Goal: Task Accomplishment & Management: Manage account settings

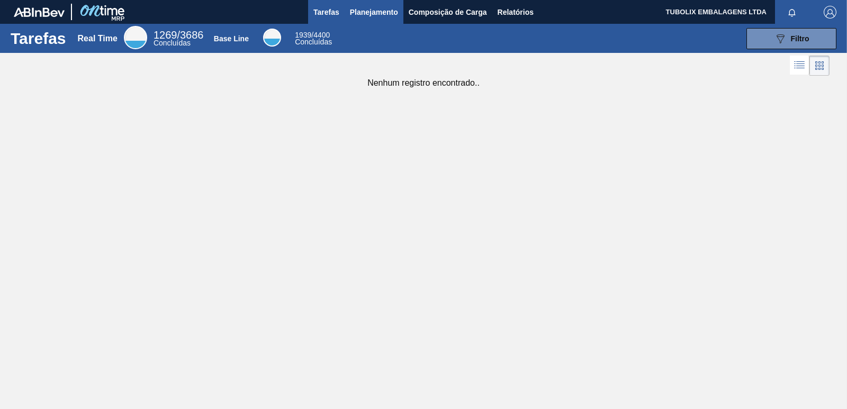
click at [386, 13] on span "Planejamento" at bounding box center [374, 12] width 48 height 13
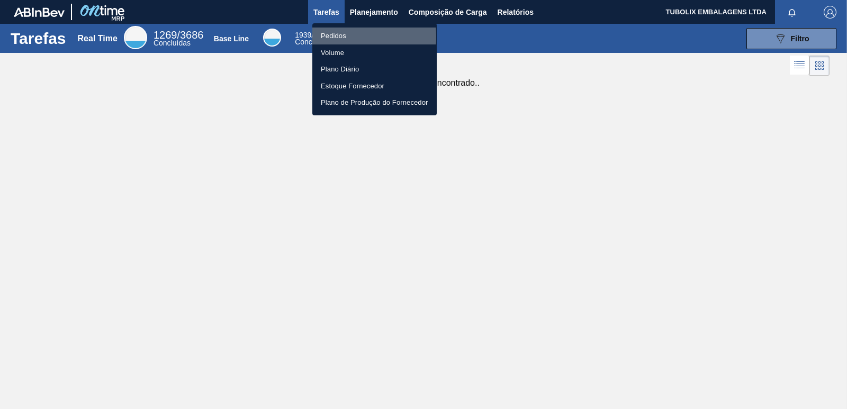
click at [329, 37] on li "Pedidos" at bounding box center [374, 36] width 124 height 17
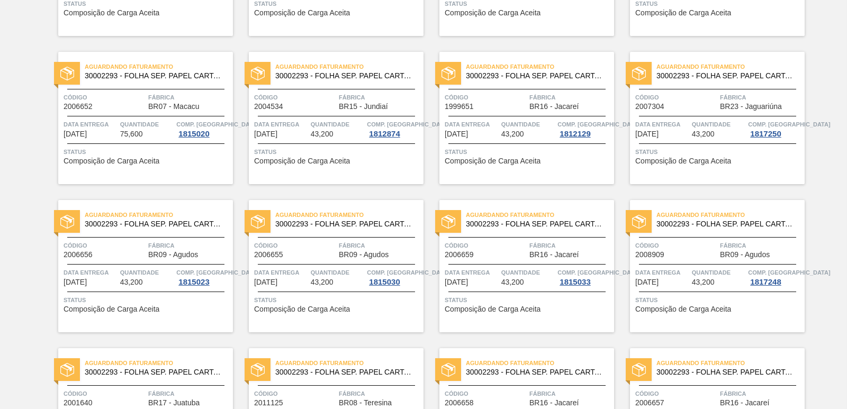
scroll to position [1635, 0]
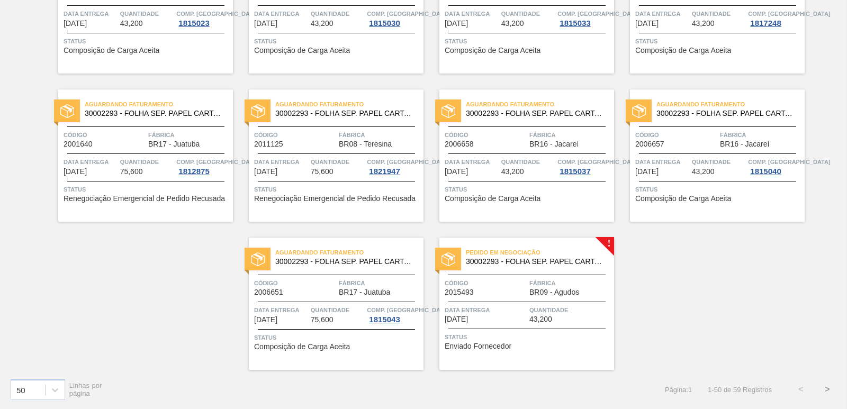
click at [511, 264] on span "30002293 - FOLHA SEP. PAPEL CARTAO 1200x1000M 350g" at bounding box center [536, 262] width 140 height 8
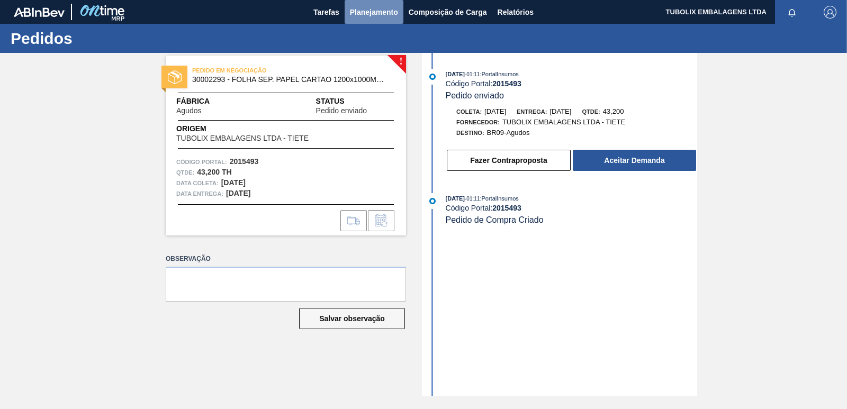
click at [374, 11] on span "Planejamento" at bounding box center [374, 12] width 48 height 13
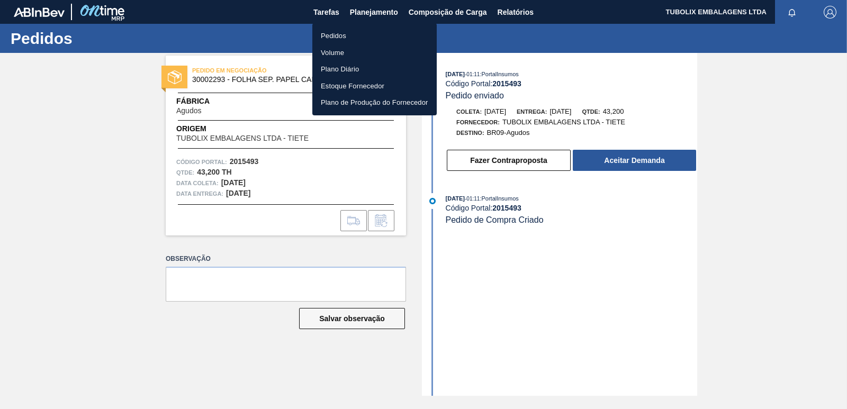
click at [340, 32] on li "Pedidos" at bounding box center [374, 36] width 124 height 17
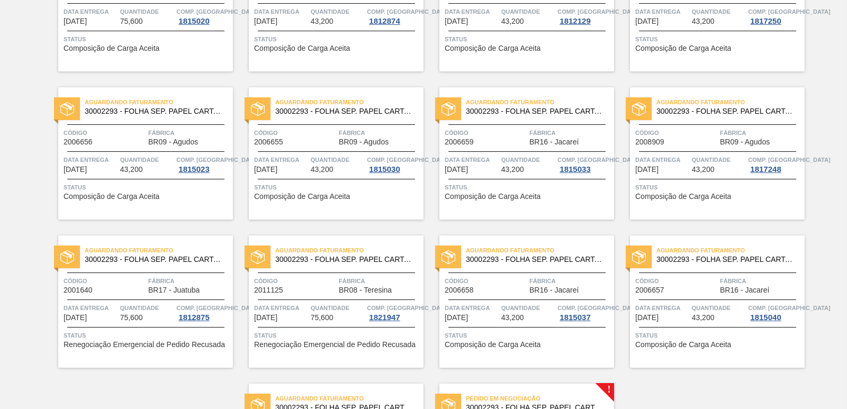
scroll to position [1635, 0]
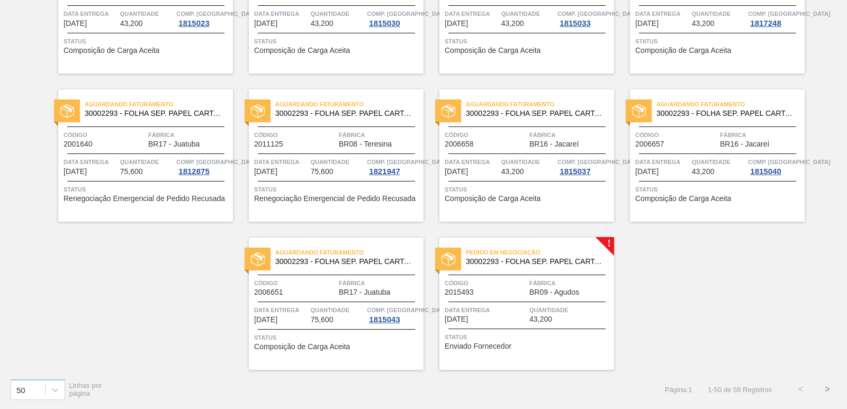
click at [828, 389] on button ">" at bounding box center [827, 389] width 26 height 26
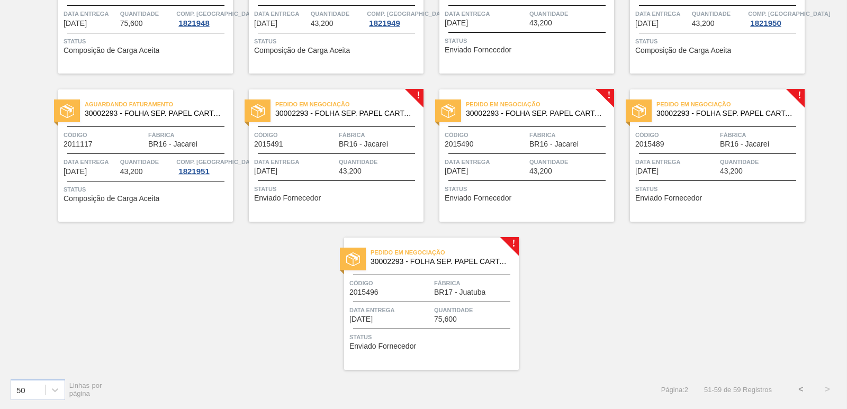
scroll to position [0, 0]
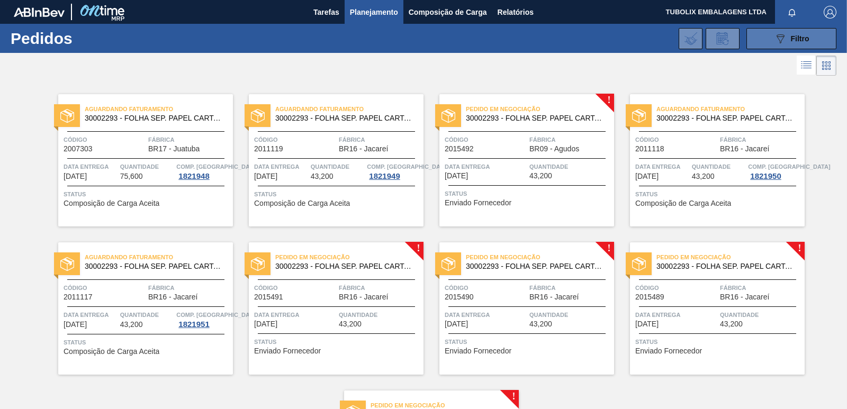
click at [807, 45] on button "089F7B8B-B2A5-4AFE-B5C0-19BA573D28AC Filtro" at bounding box center [791, 38] width 90 height 21
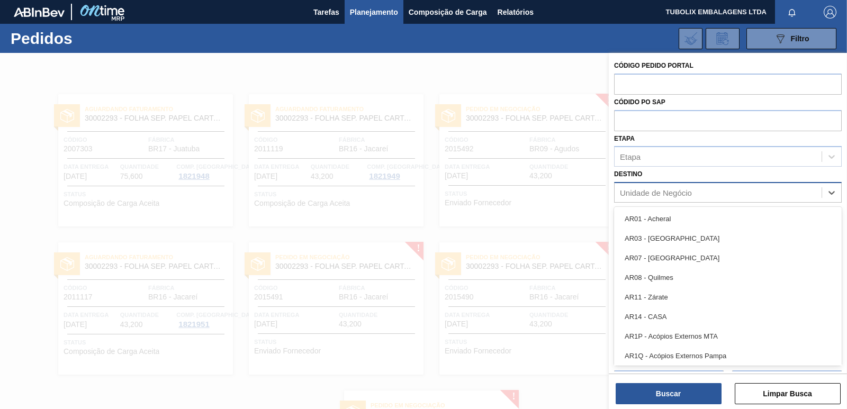
click at [666, 191] on div "Unidade de Negócio" at bounding box center [656, 192] width 72 height 9
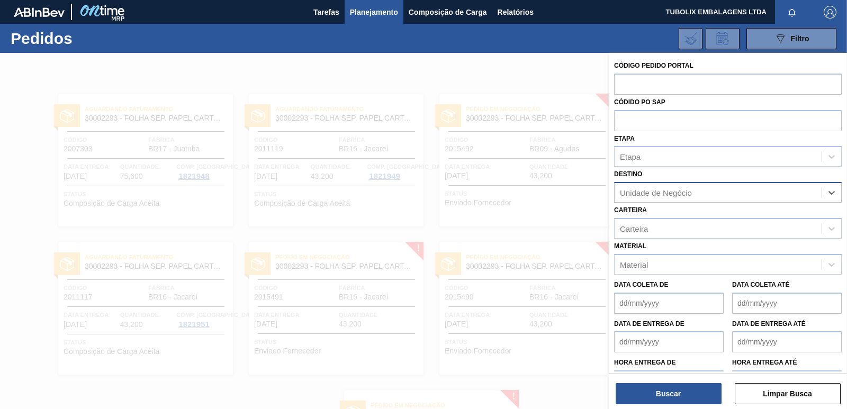
click at [666, 191] on div "Unidade de Negócio" at bounding box center [656, 192] width 72 height 9
click at [669, 161] on div "Etapa" at bounding box center [718, 156] width 207 height 15
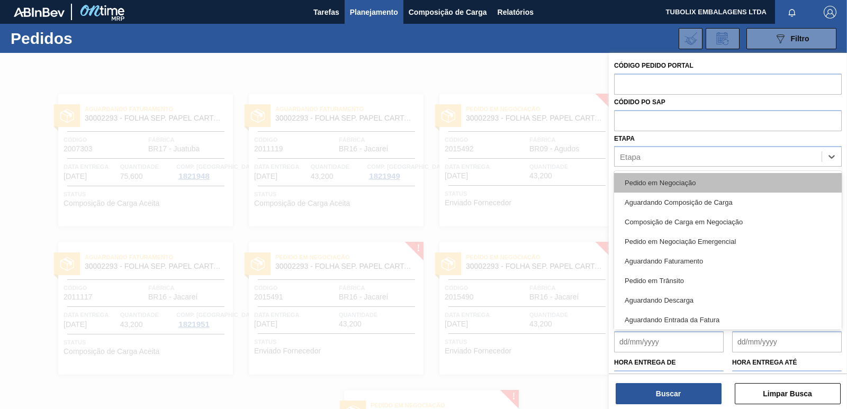
click at [669, 178] on div "Pedido em Negociação" at bounding box center [728, 183] width 228 height 20
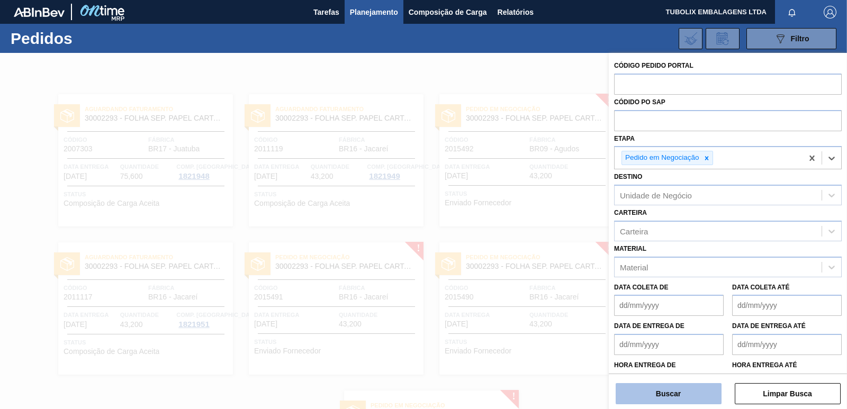
click at [692, 398] on button "Buscar" at bounding box center [669, 393] width 106 height 21
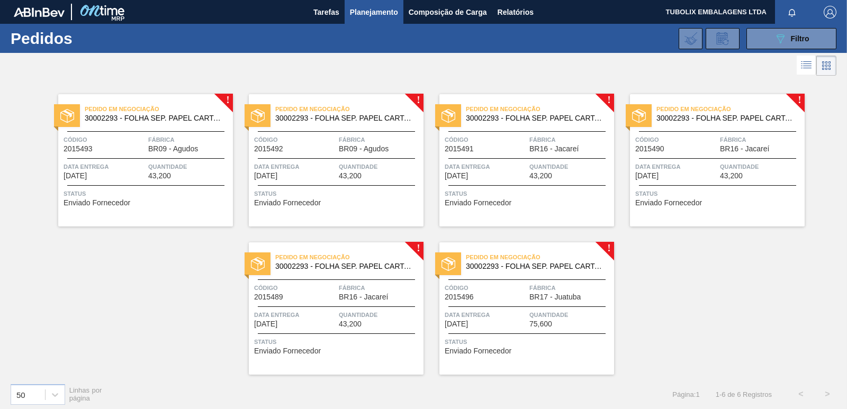
click at [184, 146] on span "BR09 - Agudos" at bounding box center [173, 149] width 50 height 8
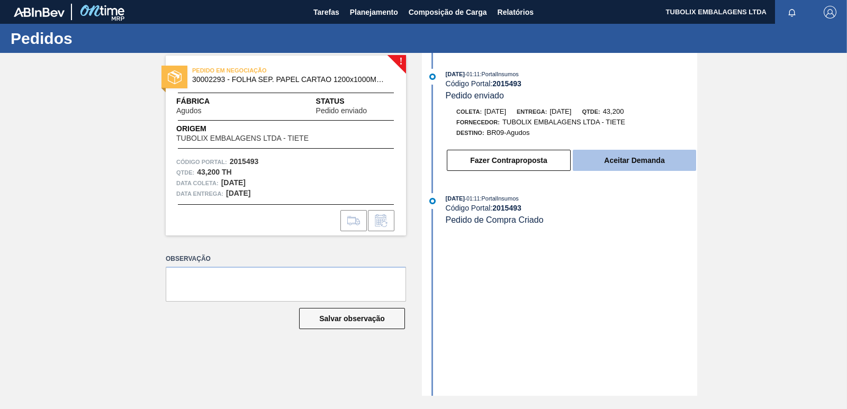
click at [594, 163] on button "Aceitar Demanda" at bounding box center [634, 160] width 123 height 21
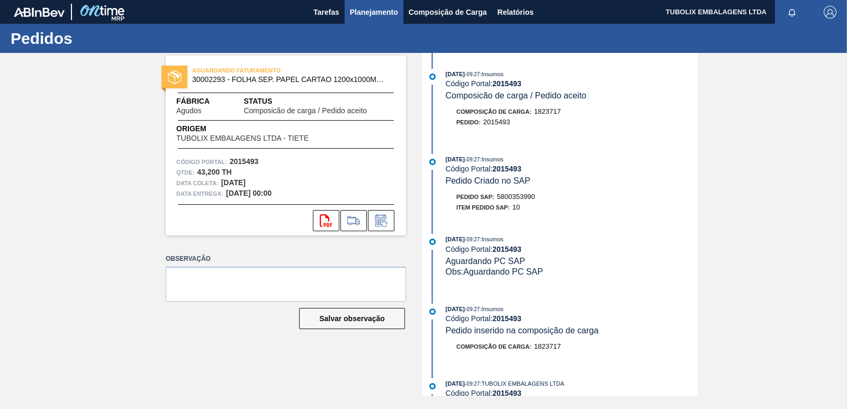
click at [373, 11] on span "Planejamento" at bounding box center [374, 12] width 48 height 13
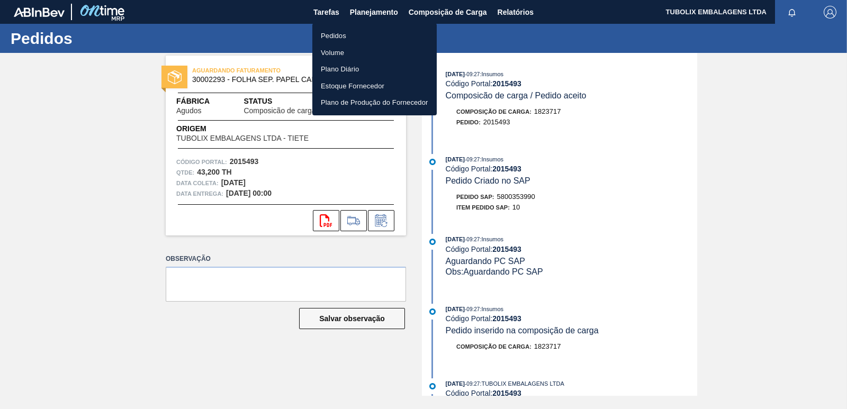
click at [351, 38] on li "Pedidos" at bounding box center [374, 36] width 124 height 17
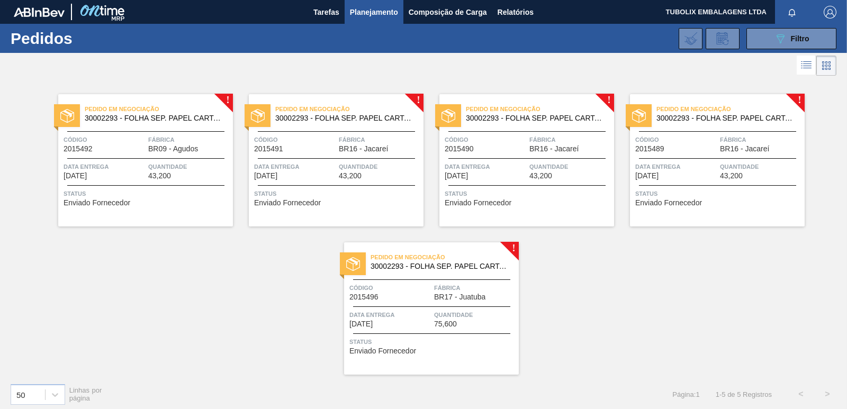
click at [178, 139] on span "Fábrica" at bounding box center [189, 139] width 82 height 11
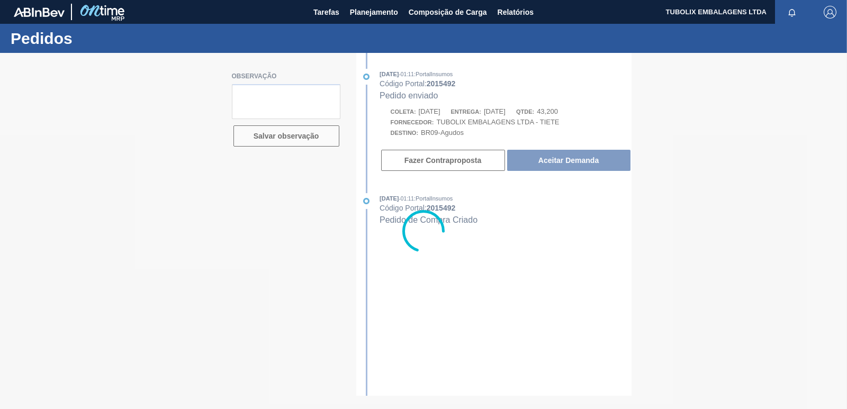
click at [608, 162] on div at bounding box center [423, 231] width 847 height 356
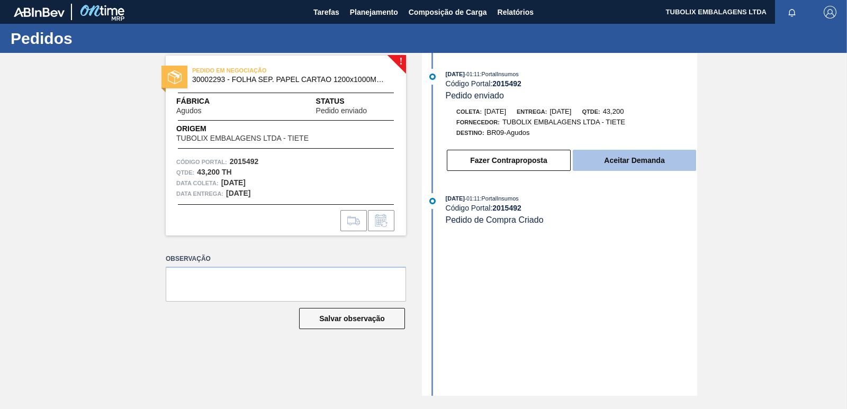
click at [636, 162] on button "Aceitar Demanda" at bounding box center [634, 160] width 123 height 21
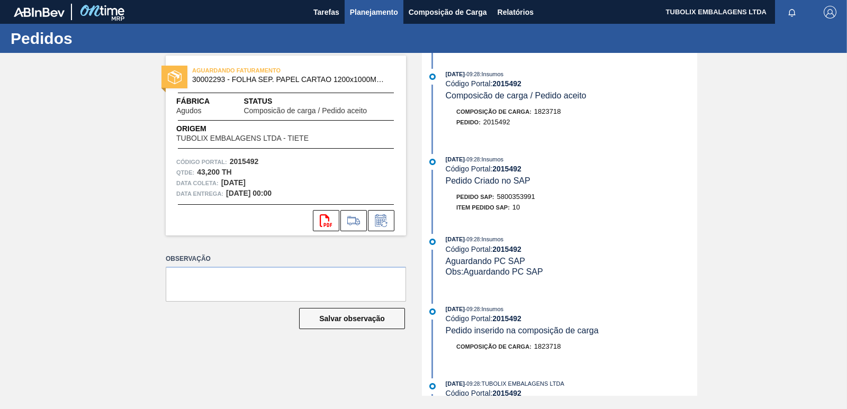
click at [370, 12] on span "Planejamento" at bounding box center [374, 12] width 48 height 13
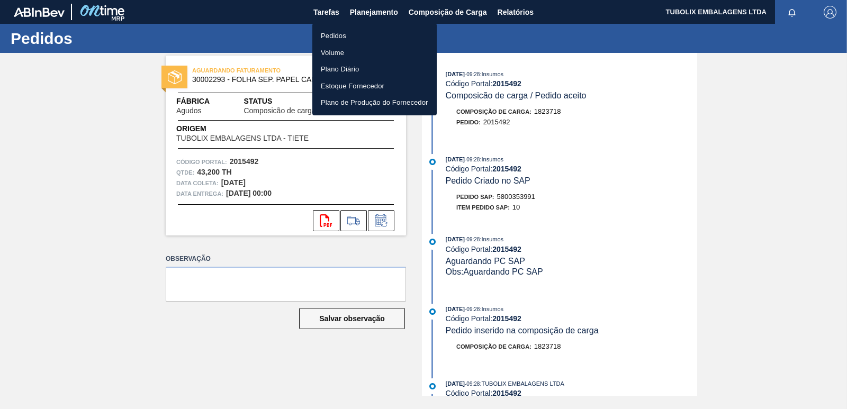
click at [347, 36] on li "Pedidos" at bounding box center [374, 36] width 124 height 17
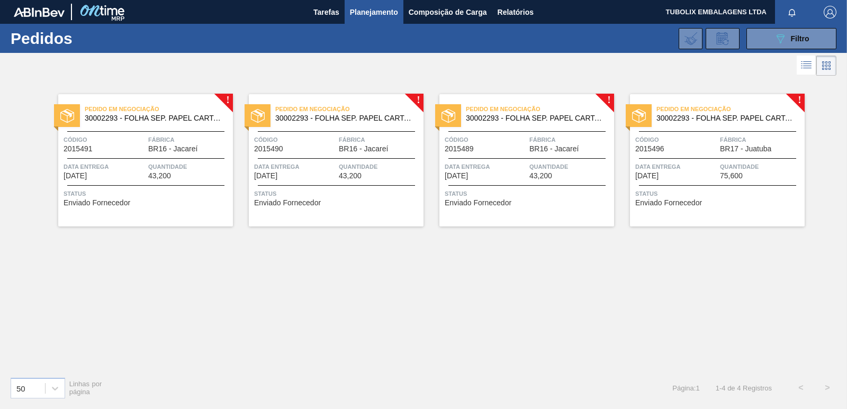
click at [190, 127] on div "Pedido em Negociação 30002293 - FOLHA SEP. PAPEL CARTAO 1200x1000M 350g Código …" at bounding box center [145, 160] width 175 height 132
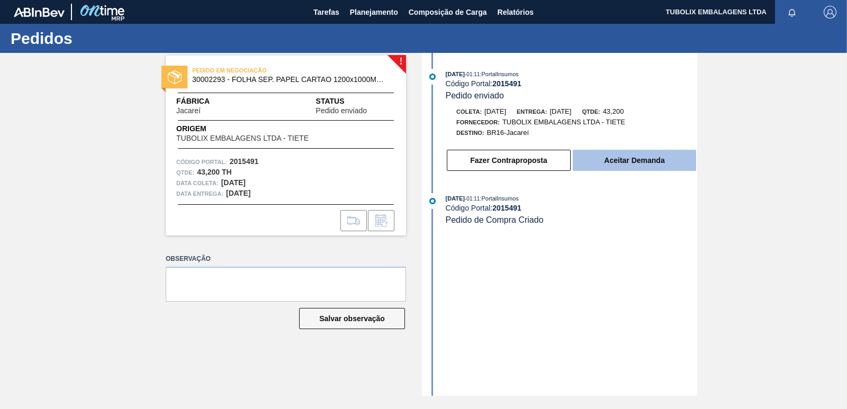
click at [595, 159] on button "Aceitar Demanda" at bounding box center [634, 160] width 123 height 21
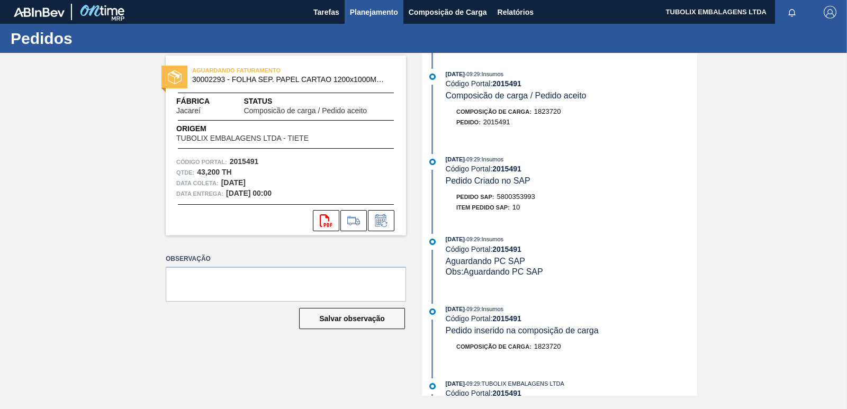
click at [360, 11] on span "Planejamento" at bounding box center [374, 12] width 48 height 13
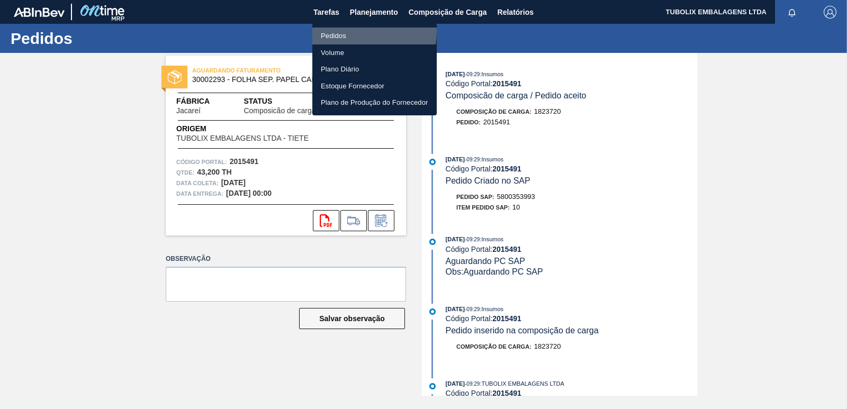
click at [346, 32] on li "Pedidos" at bounding box center [374, 36] width 124 height 17
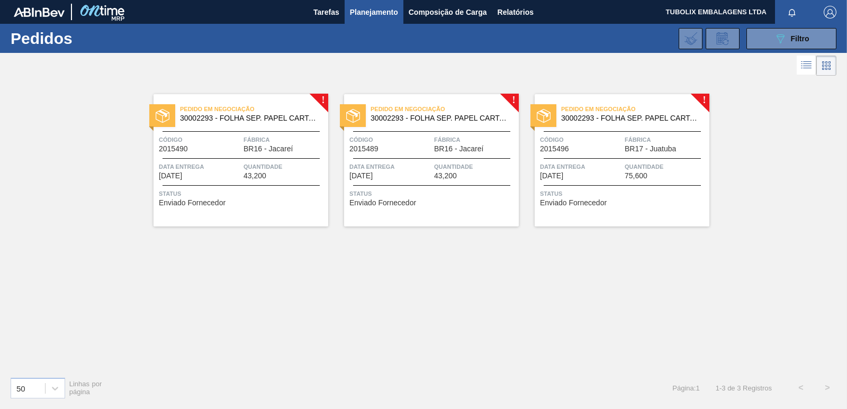
click at [279, 154] on div "Pedido em Negociação 30002293 - FOLHA SEP. PAPEL CARTAO 1200x1000M 350g Código …" at bounding box center [241, 160] width 175 height 132
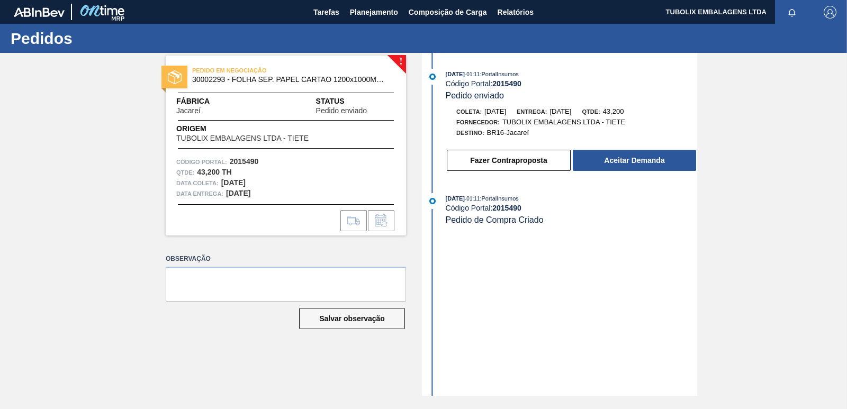
click at [590, 159] on button "Aceitar Demanda" at bounding box center [634, 160] width 123 height 21
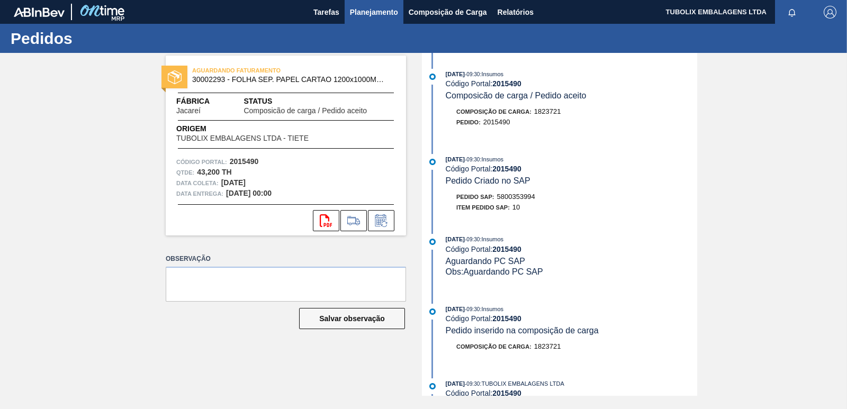
click at [363, 10] on span "Planejamento" at bounding box center [374, 12] width 48 height 13
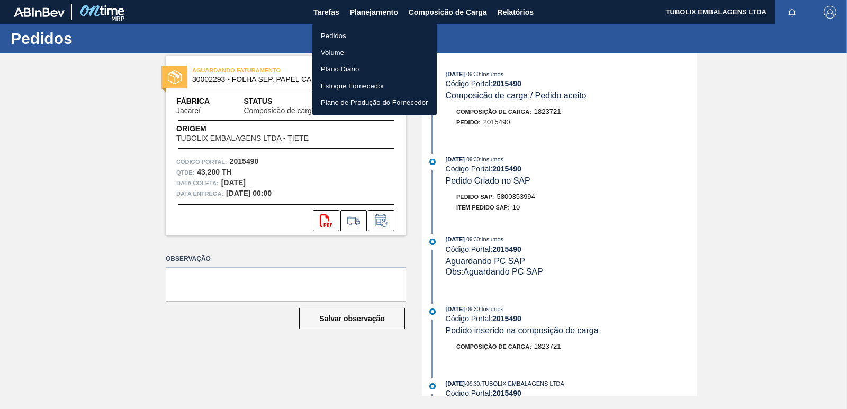
click at [348, 34] on li "Pedidos" at bounding box center [374, 36] width 124 height 17
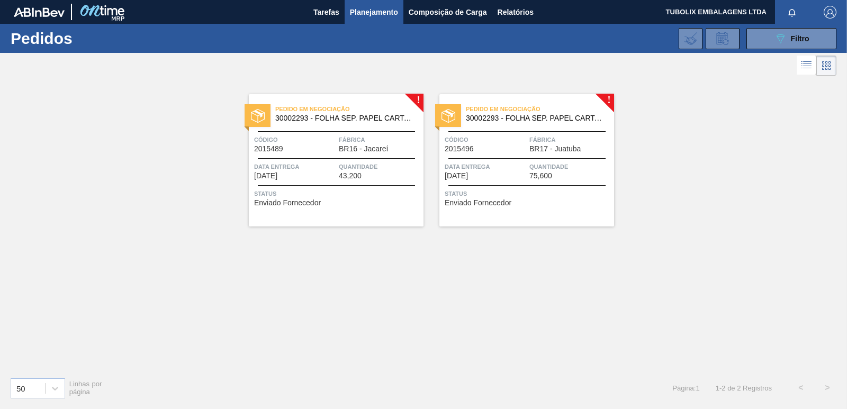
click at [330, 107] on span "Pedido em Negociação" at bounding box center [349, 109] width 148 height 11
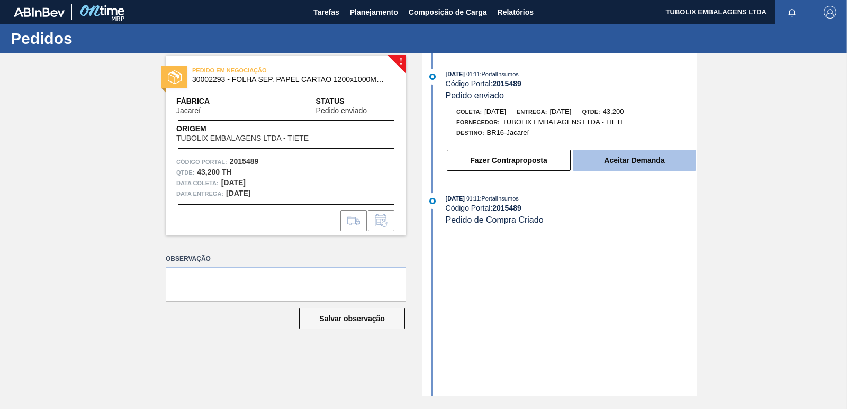
click at [649, 159] on button "Aceitar Demanda" at bounding box center [634, 160] width 123 height 21
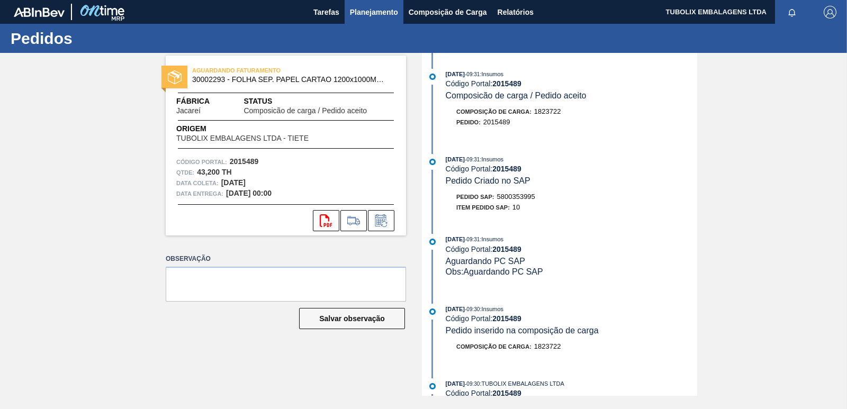
click at [370, 10] on span "Planejamento" at bounding box center [374, 12] width 48 height 13
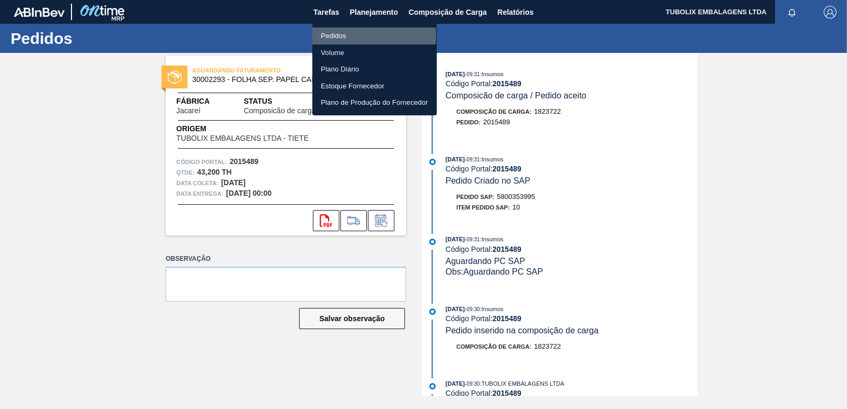
click at [341, 35] on li "Pedidos" at bounding box center [374, 36] width 124 height 17
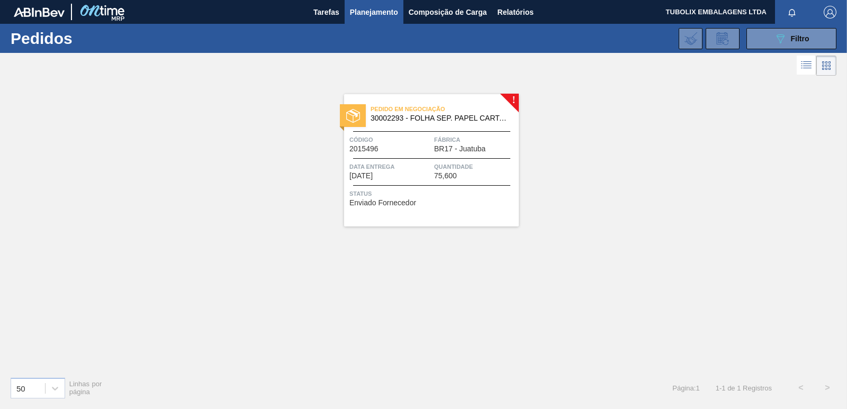
click at [445, 150] on span "BR17 - Juatuba" at bounding box center [459, 149] width 51 height 8
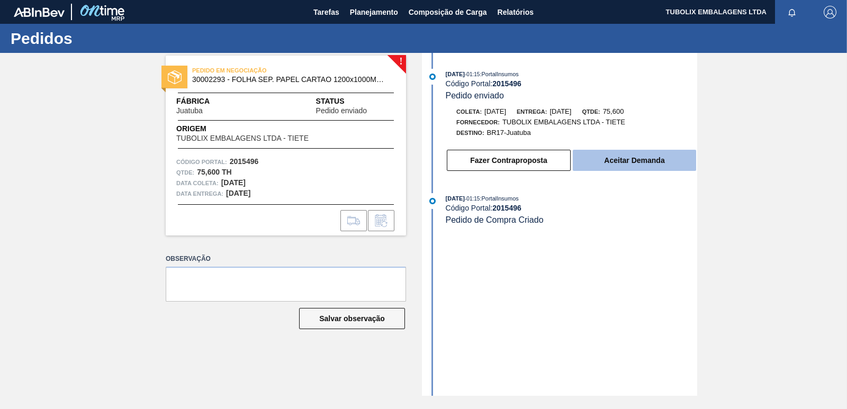
click at [641, 158] on button "Aceitar Demanda" at bounding box center [634, 160] width 123 height 21
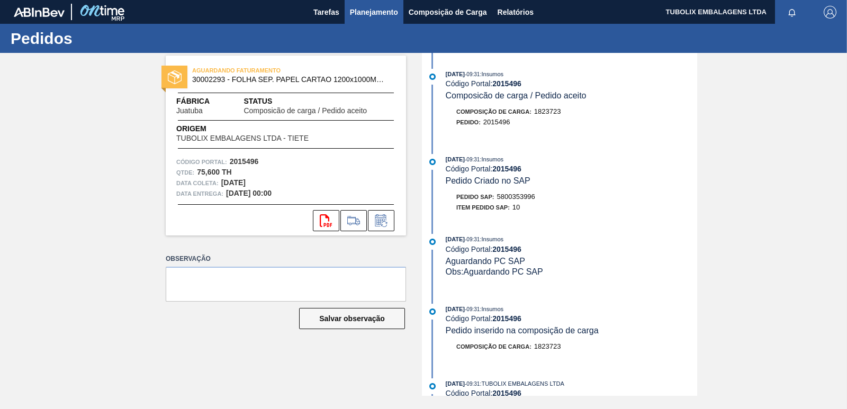
click at [385, 17] on span "Planejamento" at bounding box center [374, 12] width 48 height 13
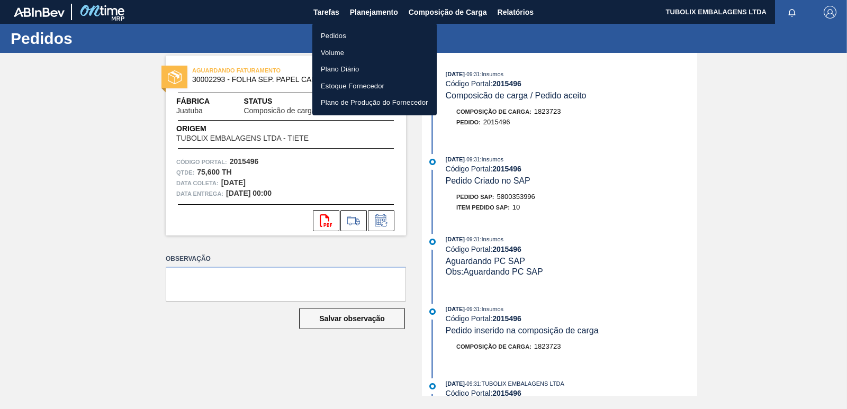
click at [354, 37] on li "Pedidos" at bounding box center [374, 36] width 124 height 17
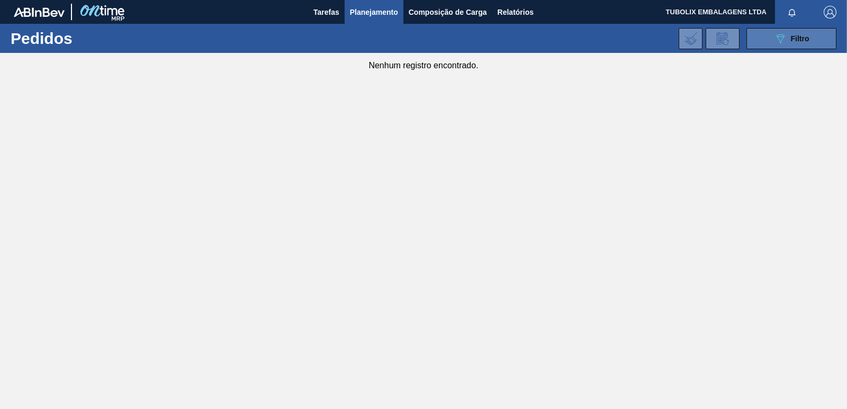
click at [816, 39] on button "089F7B8B-B2A5-4AFE-B5C0-19BA573D28AC Filtro" at bounding box center [791, 38] width 90 height 21
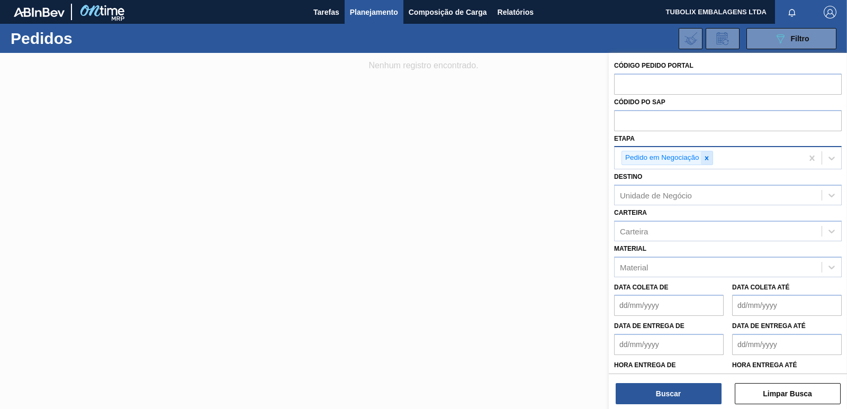
click at [708, 159] on icon at bounding box center [706, 158] width 7 height 7
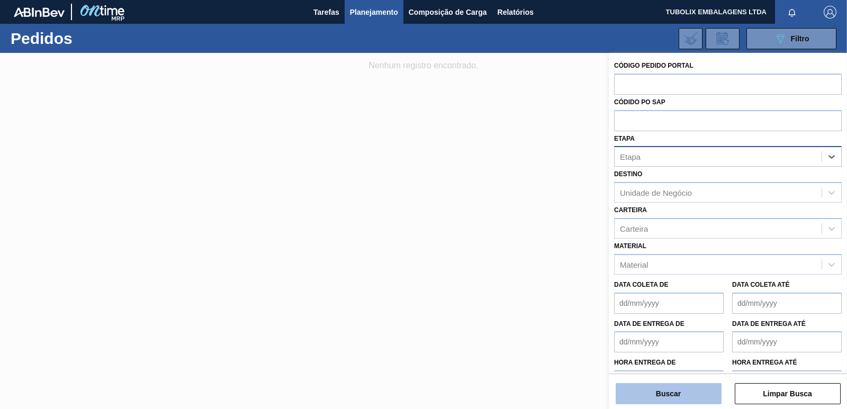
click at [701, 399] on button "Buscar" at bounding box center [669, 393] width 106 height 21
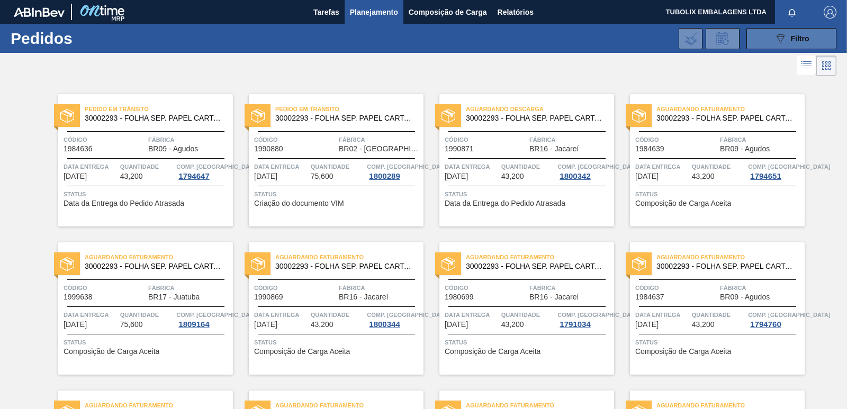
click at [774, 44] on icon "089F7B8B-B2A5-4AFE-B5C0-19BA573D28AC" at bounding box center [780, 38] width 13 height 13
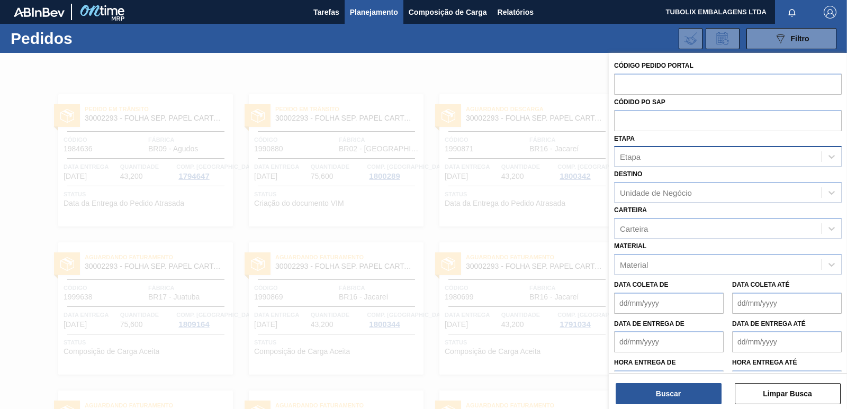
click at [689, 158] on div "Etapa" at bounding box center [718, 156] width 207 height 15
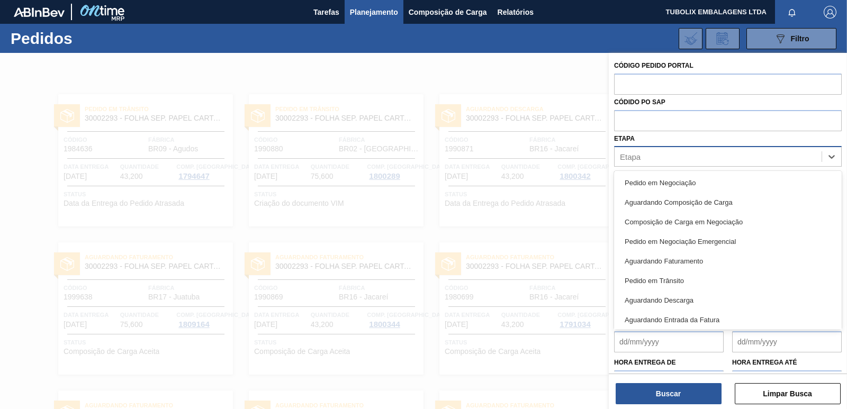
click at [689, 158] on div "Etapa" at bounding box center [718, 156] width 207 height 15
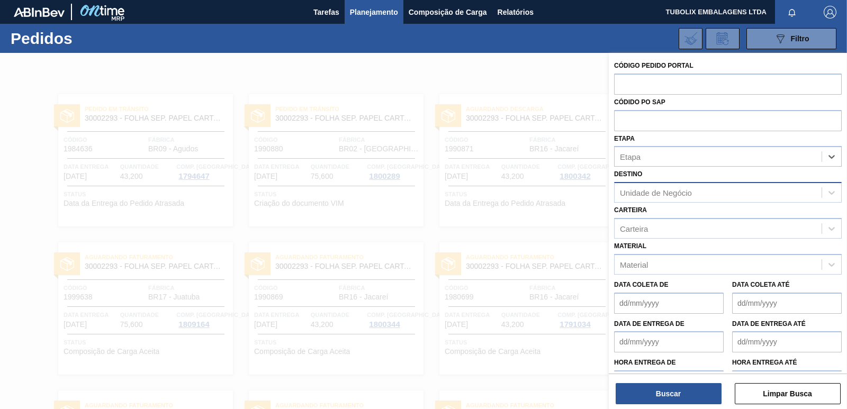
click at [690, 186] on div "Unidade de Negócio" at bounding box center [718, 192] width 207 height 15
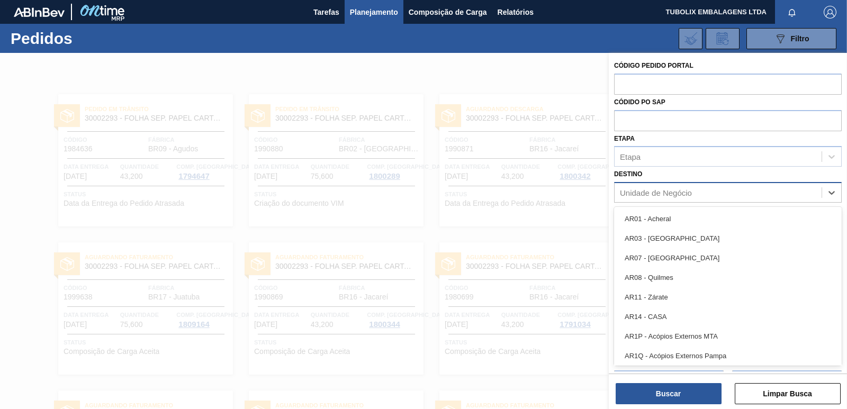
click at [690, 191] on div "Unidade de Negócio" at bounding box center [656, 192] width 72 height 9
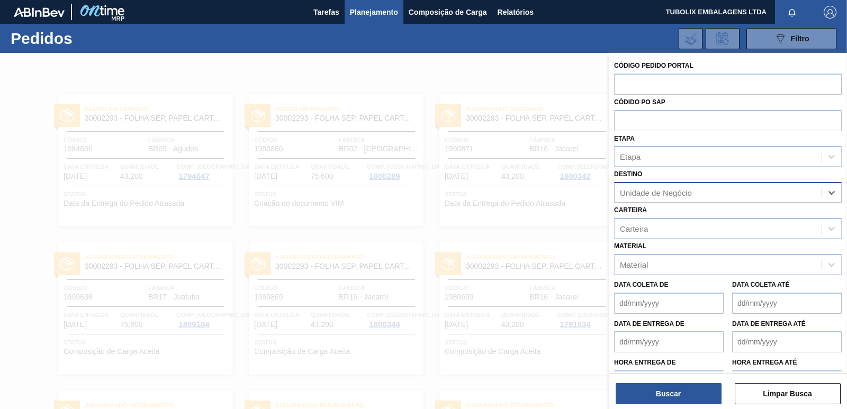
click at [798, 189] on div "Unidade de Negócio" at bounding box center [718, 192] width 207 height 15
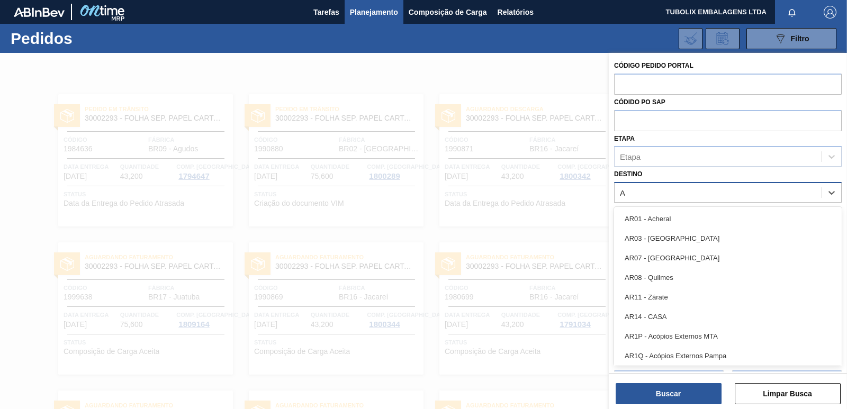
type input "AG"
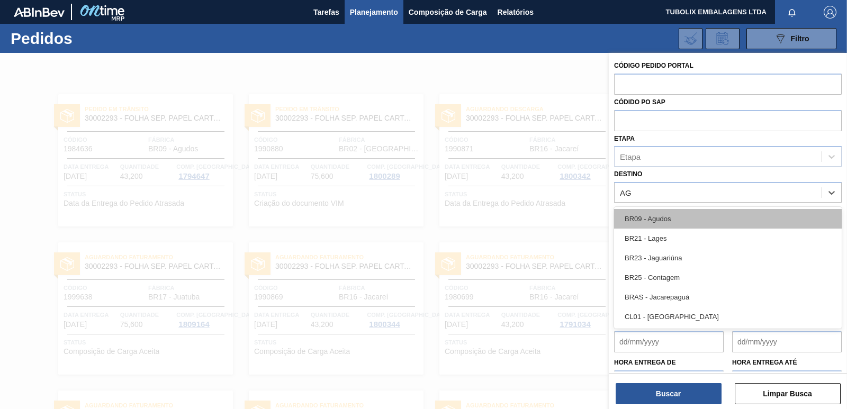
click at [674, 216] on div "BR09 - Agudos" at bounding box center [728, 219] width 228 height 20
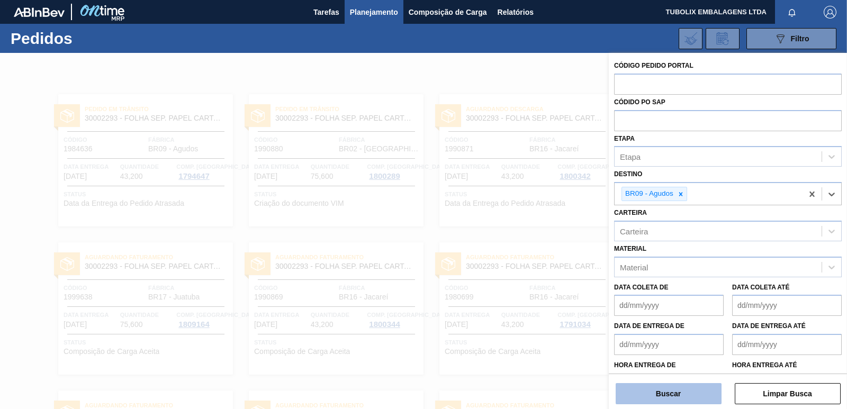
click at [679, 399] on button "Buscar" at bounding box center [669, 393] width 106 height 21
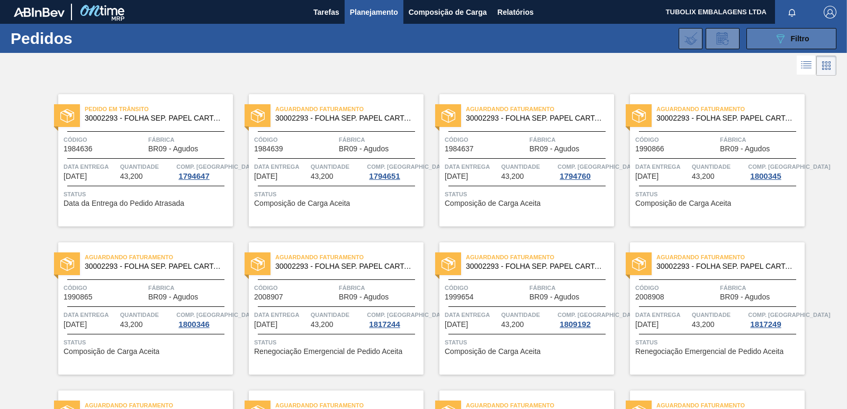
click at [795, 36] on span "Filtro" at bounding box center [800, 38] width 19 height 8
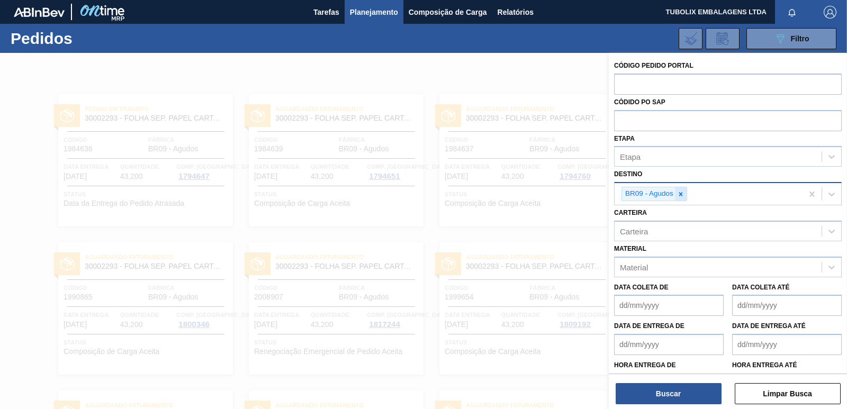
click at [681, 192] on icon at bounding box center [680, 194] width 7 height 7
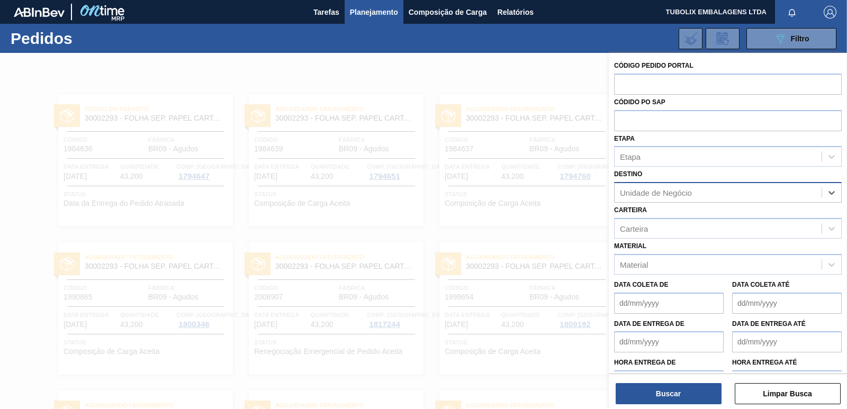
click at [681, 194] on div "Unidade de Negócio" at bounding box center [656, 192] width 72 height 9
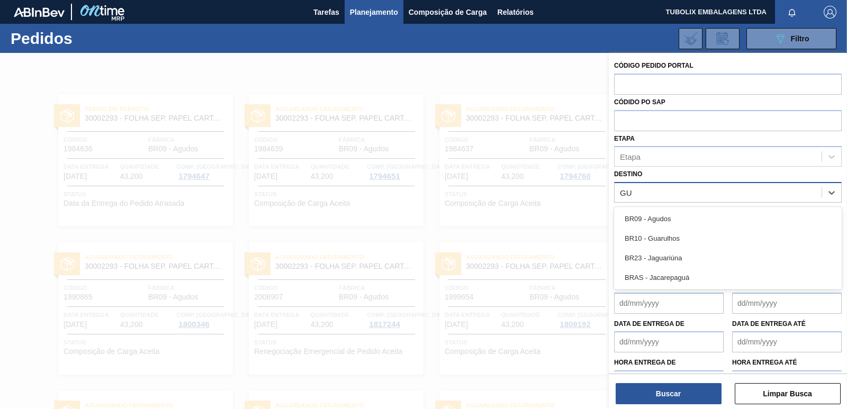
type input "GUA"
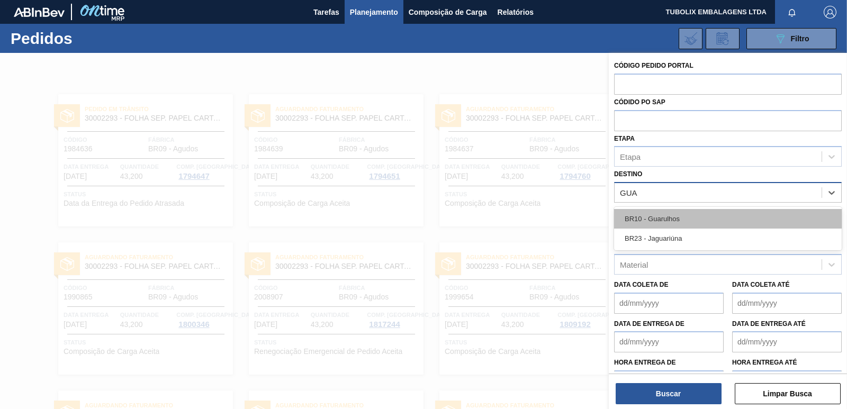
click at [671, 219] on div "BR10 - Guarulhos" at bounding box center [728, 219] width 228 height 20
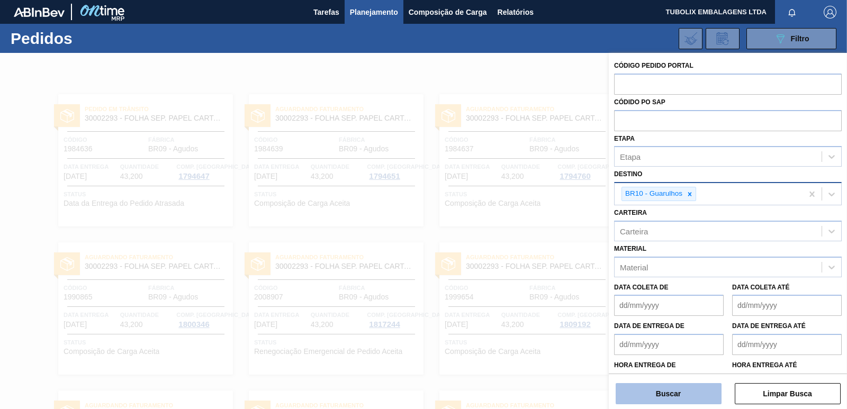
click at [692, 386] on button "Buscar" at bounding box center [669, 393] width 106 height 21
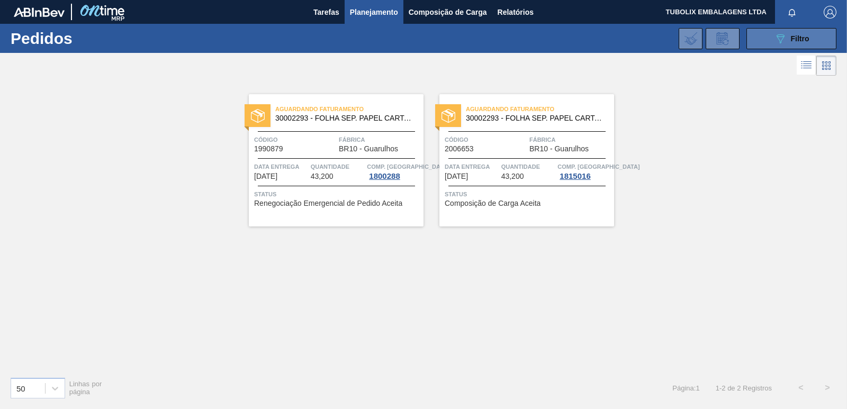
click at [769, 33] on button "089F7B8B-B2A5-4AFE-B5C0-19BA573D28AC Filtro" at bounding box center [791, 38] width 90 height 21
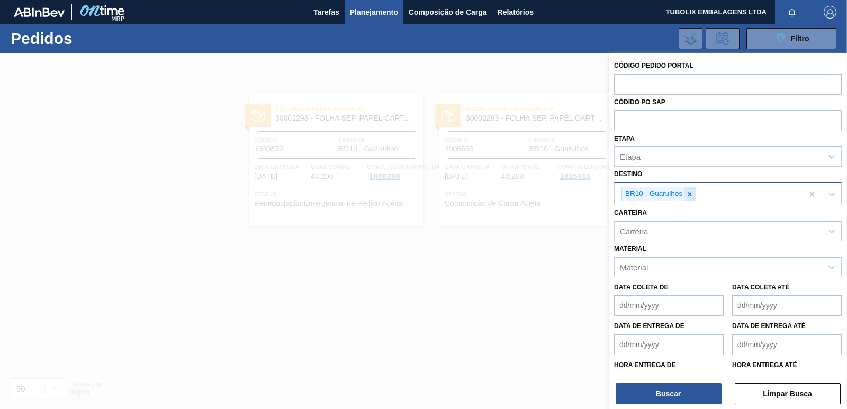
click at [690, 192] on icon at bounding box center [689, 194] width 7 height 7
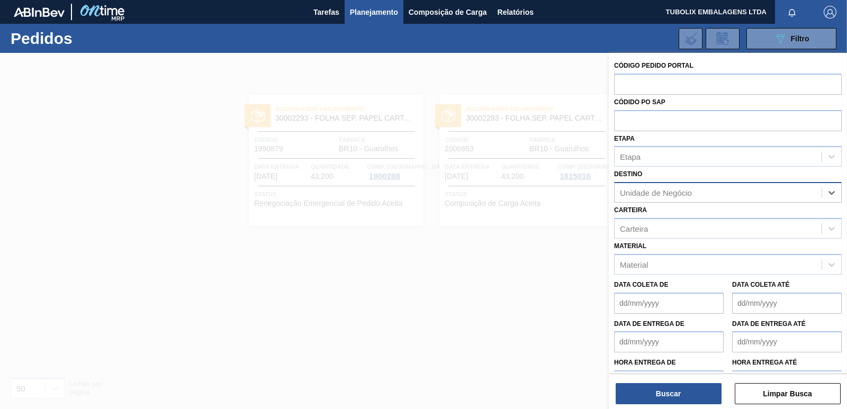
click at [690, 193] on div "Unidade de Negócio" at bounding box center [656, 192] width 72 height 9
type input "A"
type input "JACA"
click at [666, 213] on div "BR16 - Jacareí" at bounding box center [728, 219] width 228 height 20
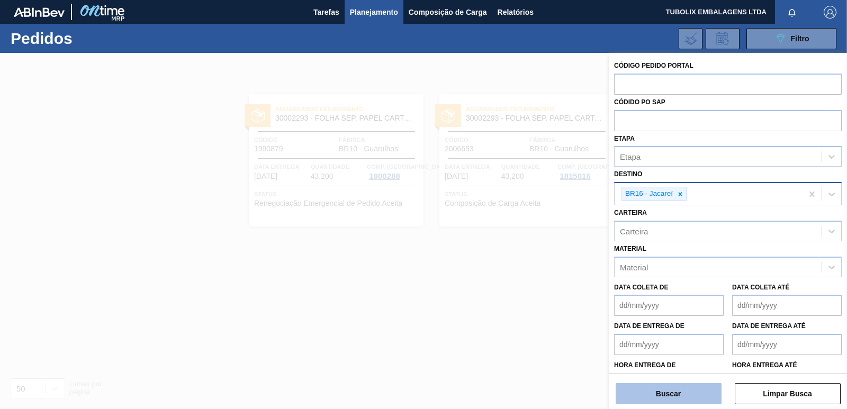
click at [665, 386] on button "Buscar" at bounding box center [669, 393] width 106 height 21
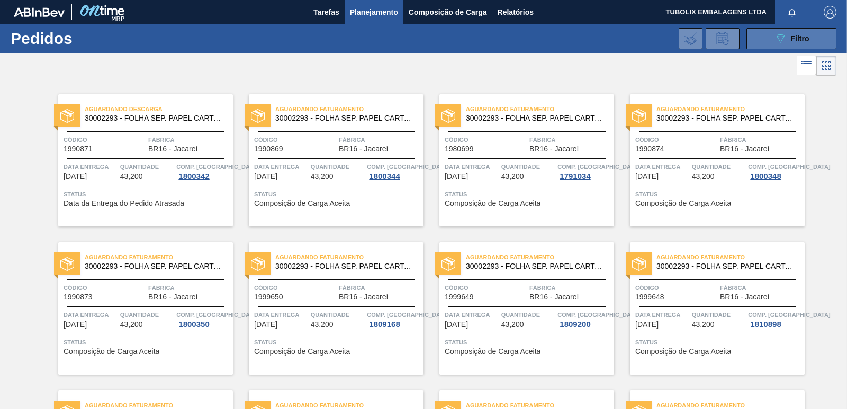
click at [766, 34] on button "089F7B8B-B2A5-4AFE-B5C0-19BA573D28AC Filtro" at bounding box center [791, 38] width 90 height 21
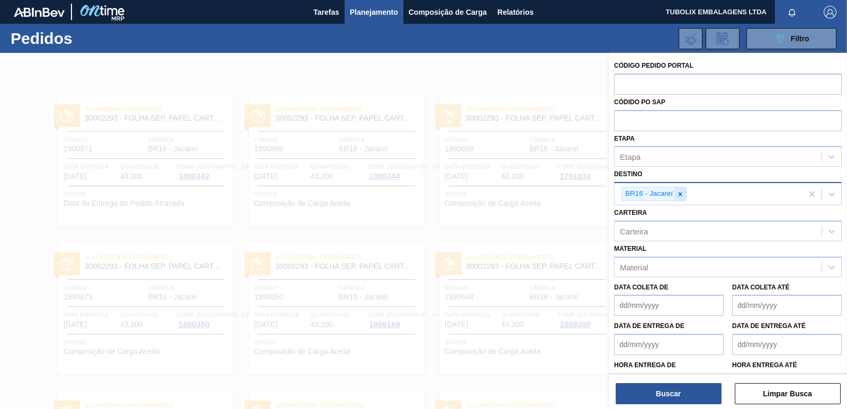
click at [682, 193] on icon at bounding box center [680, 194] width 7 height 7
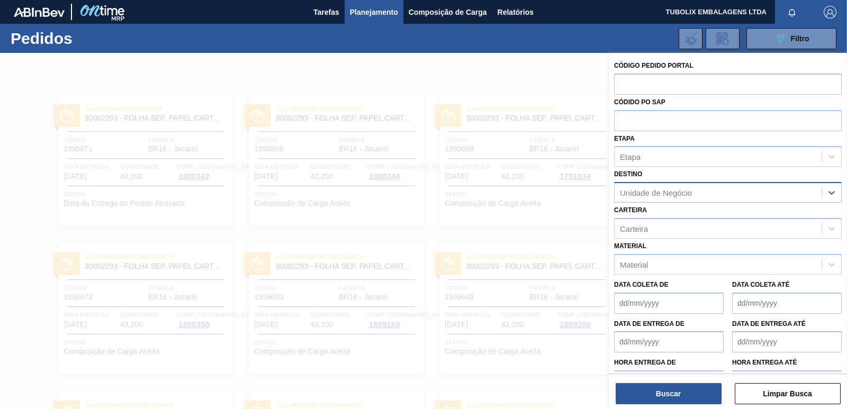
click at [682, 193] on div "Unidade de Negócio" at bounding box center [656, 192] width 72 height 9
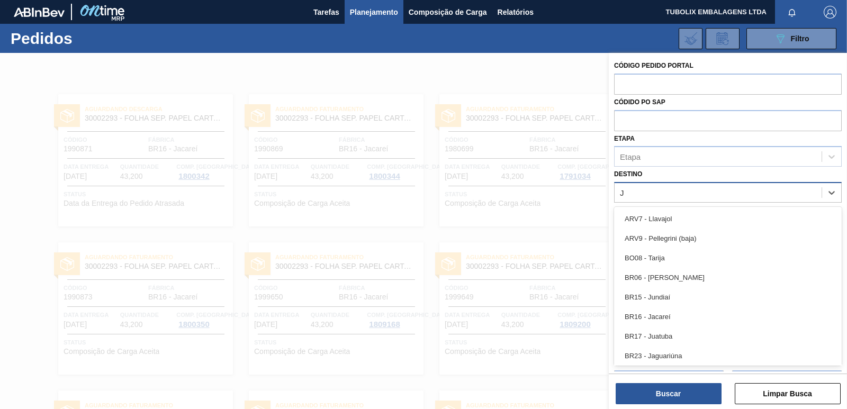
type input "[PERSON_NAME]"
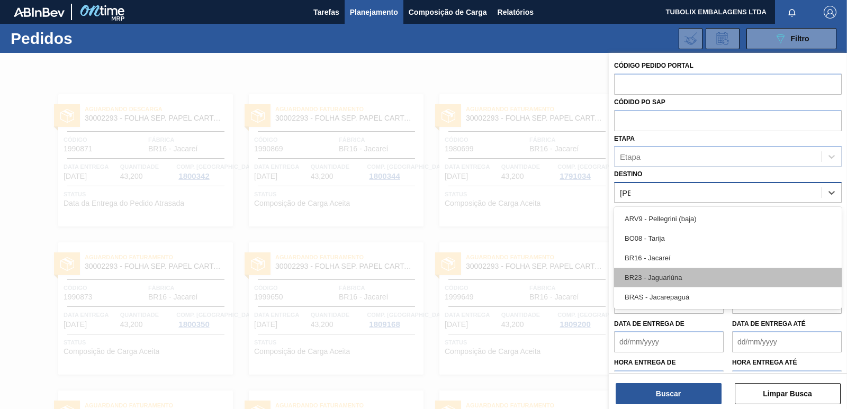
click at [666, 275] on div "BR23 - Jaguariúna" at bounding box center [728, 278] width 228 height 20
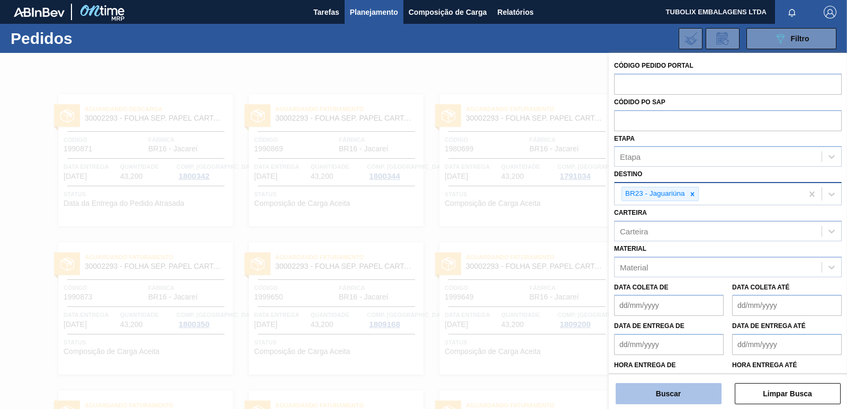
click at [686, 383] on button "Buscar" at bounding box center [669, 393] width 106 height 21
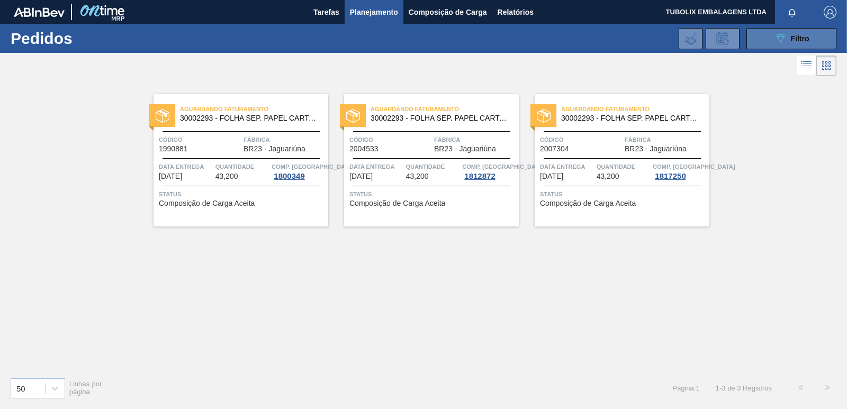
click at [759, 33] on button "089F7B8B-B2A5-4AFE-B5C0-19BA573D28AC Filtro" at bounding box center [791, 38] width 90 height 21
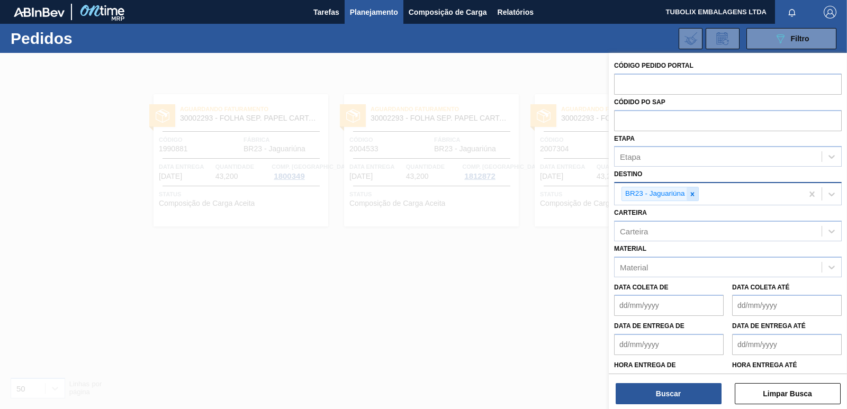
click at [692, 192] on icon at bounding box center [692, 194] width 7 height 7
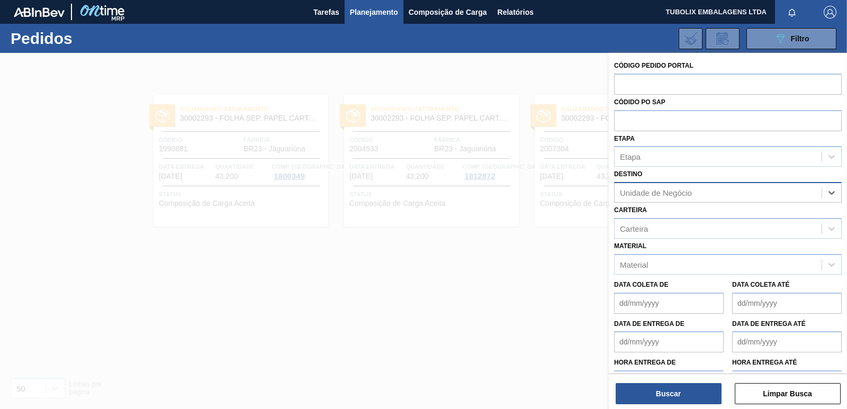
click at [692, 192] on div "Unidade de Negócio" at bounding box center [718, 192] width 207 height 15
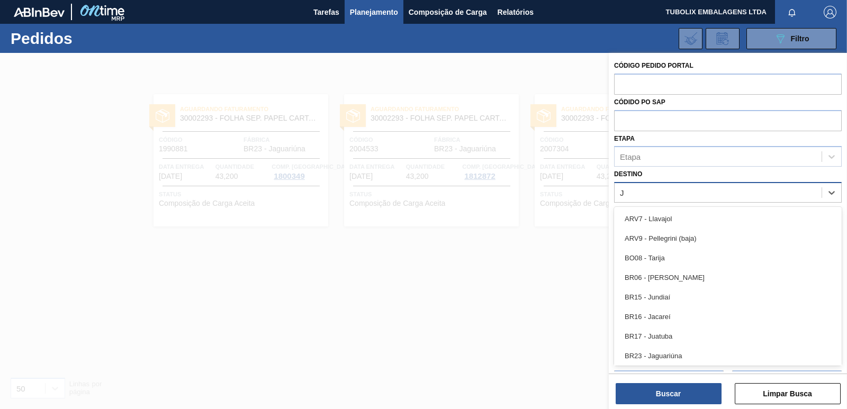
type input "JU"
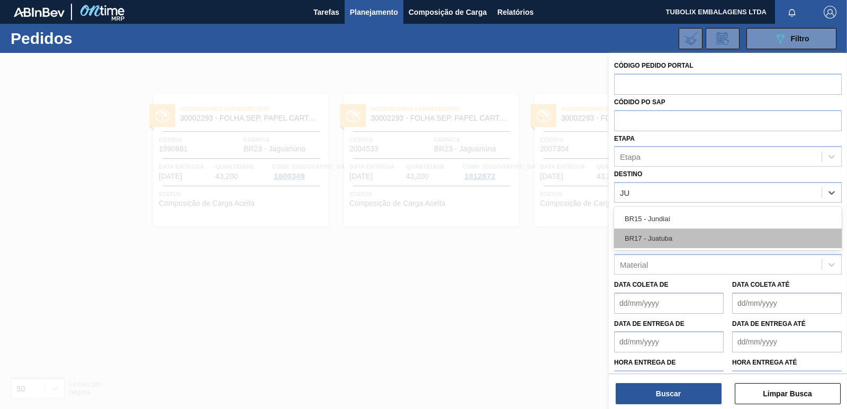
click at [671, 237] on div "BR17 - Juatuba" at bounding box center [728, 239] width 228 height 20
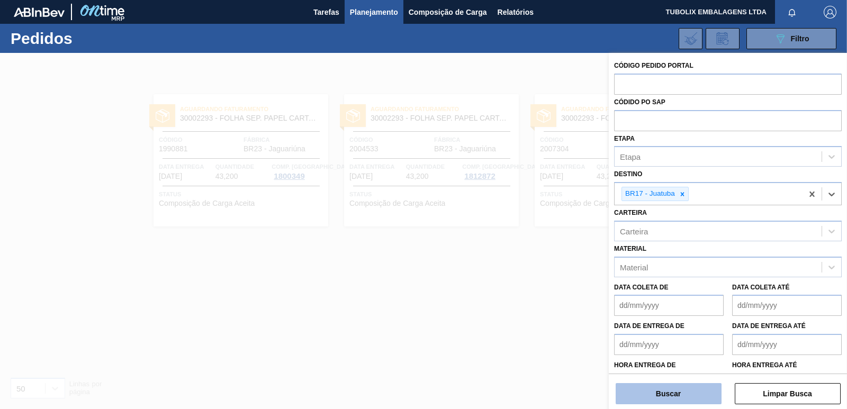
click at [687, 394] on button "Buscar" at bounding box center [669, 393] width 106 height 21
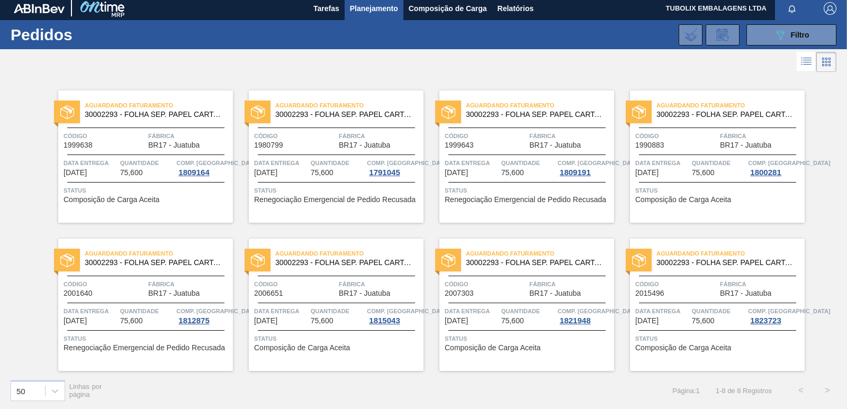
scroll to position [5, 0]
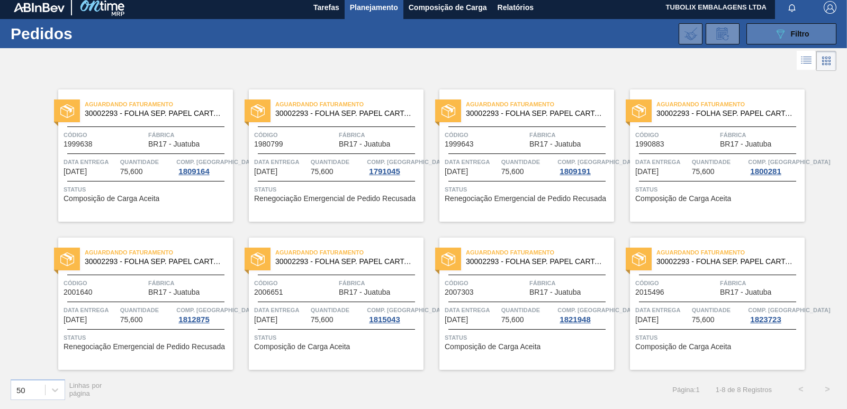
click at [793, 35] on span "Filtro" at bounding box center [800, 34] width 19 height 8
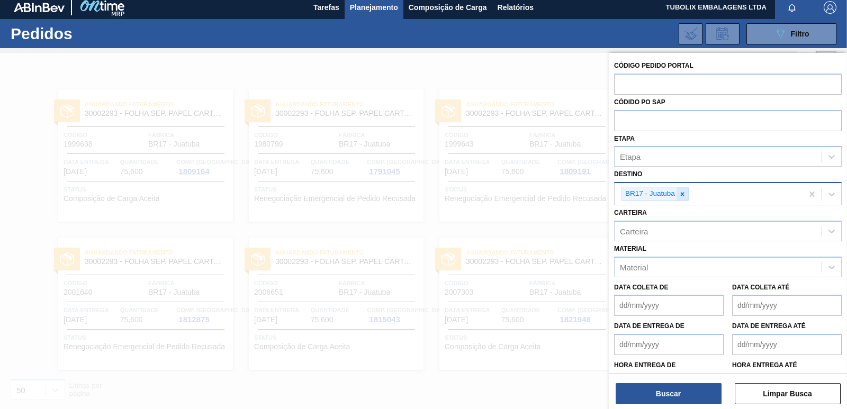
click at [686, 195] on div at bounding box center [683, 193] width 12 height 13
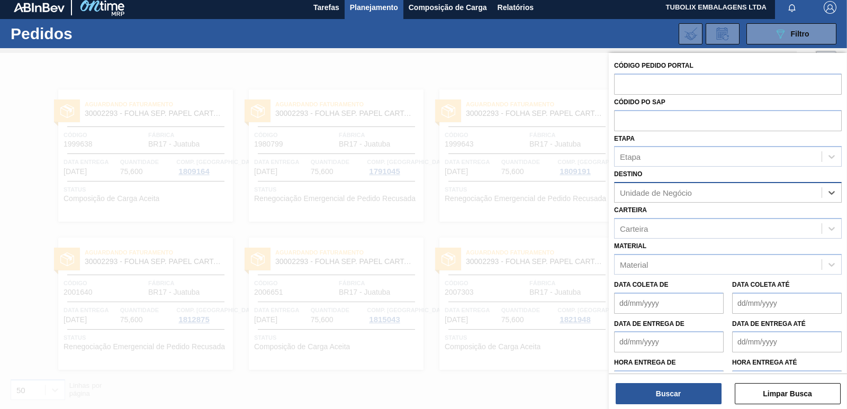
click at [686, 195] on div "Unidade de Negócio" at bounding box center [656, 192] width 72 height 9
type input "JUN"
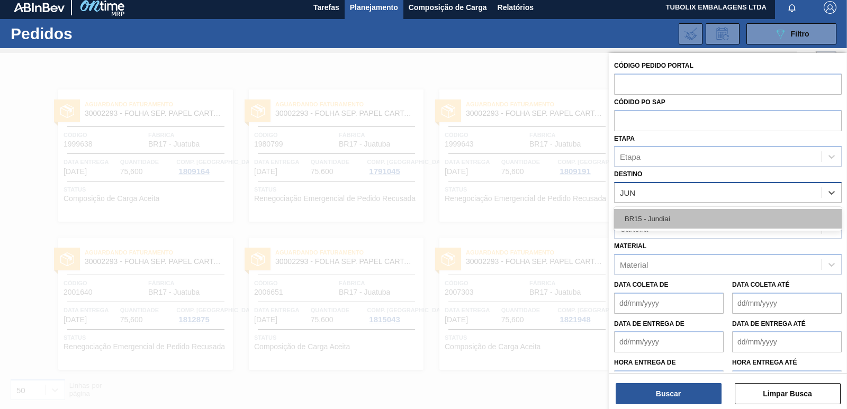
click at [678, 214] on div "BR15 - Jundiaí" at bounding box center [728, 219] width 228 height 20
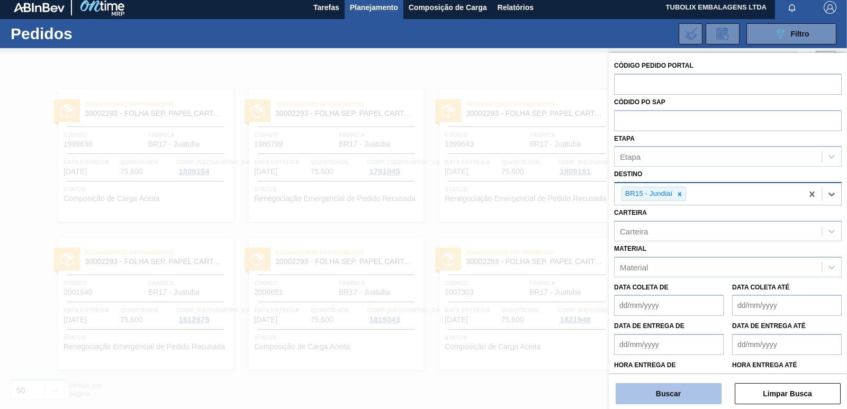
click at [695, 397] on button "Buscar" at bounding box center [669, 393] width 106 height 21
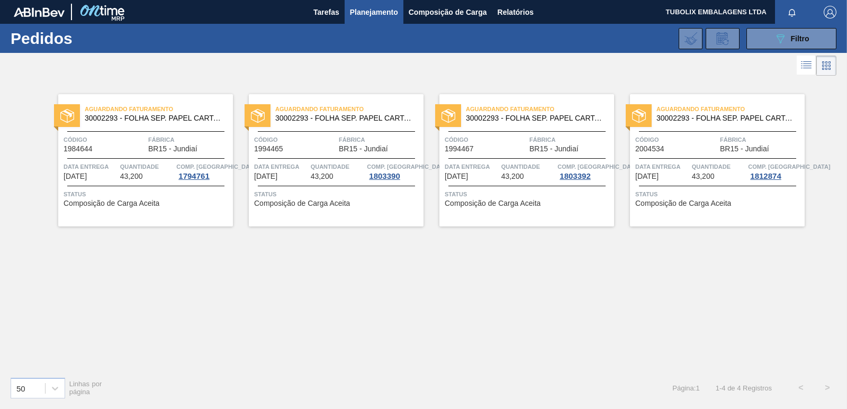
scroll to position [0, 0]
click at [771, 35] on button "089F7B8B-B2A5-4AFE-B5C0-19BA573D28AC Filtro" at bounding box center [791, 38] width 90 height 21
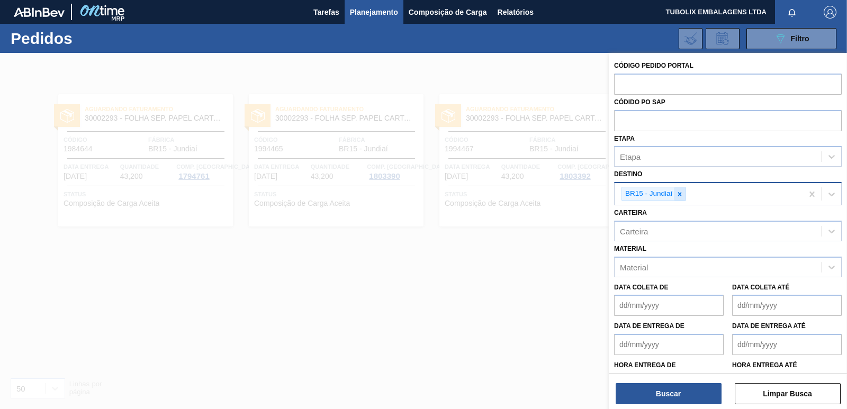
click at [681, 192] on icon at bounding box center [679, 194] width 7 height 7
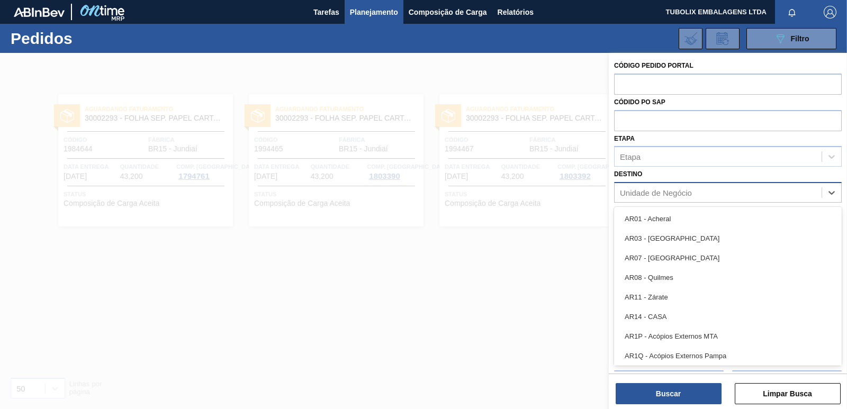
click at [681, 192] on div "Unidade de Negócio" at bounding box center [656, 192] width 72 height 9
type input "MA"
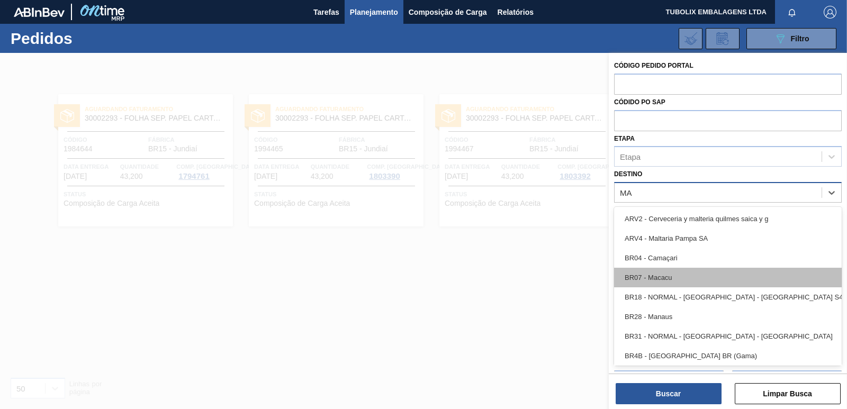
click at [660, 271] on div "BR07 - Macacu" at bounding box center [728, 278] width 228 height 20
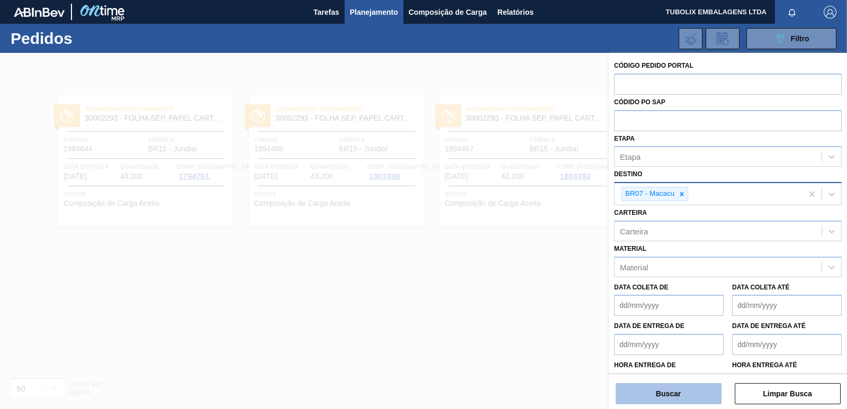
click at [693, 386] on button "Buscar" at bounding box center [669, 393] width 106 height 21
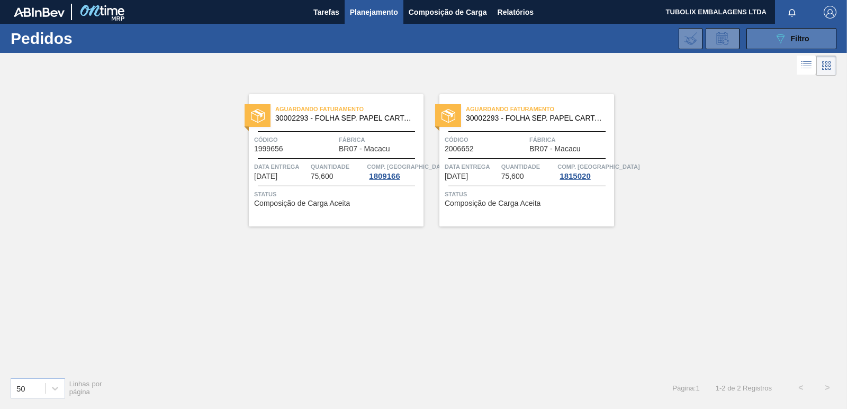
click at [781, 37] on icon "089F7B8B-B2A5-4AFE-B5C0-19BA573D28AC" at bounding box center [780, 38] width 13 height 13
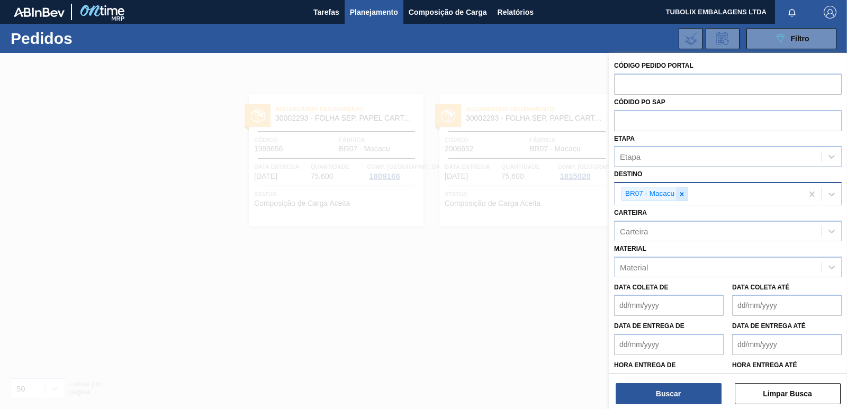
click at [684, 193] on icon at bounding box center [681, 194] width 7 height 7
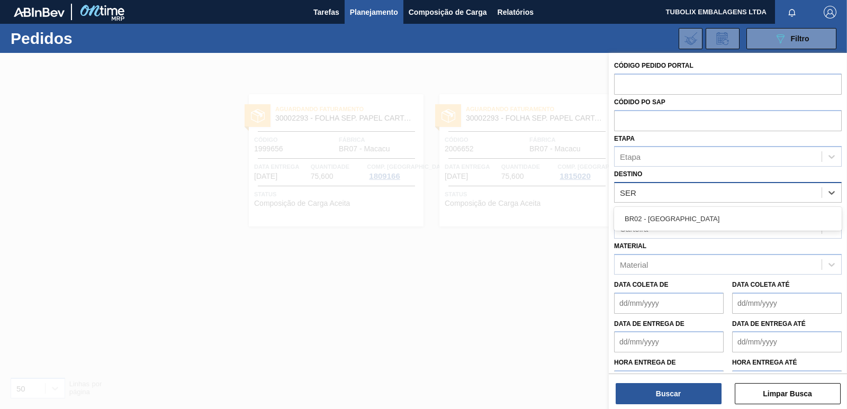
type input "SERG"
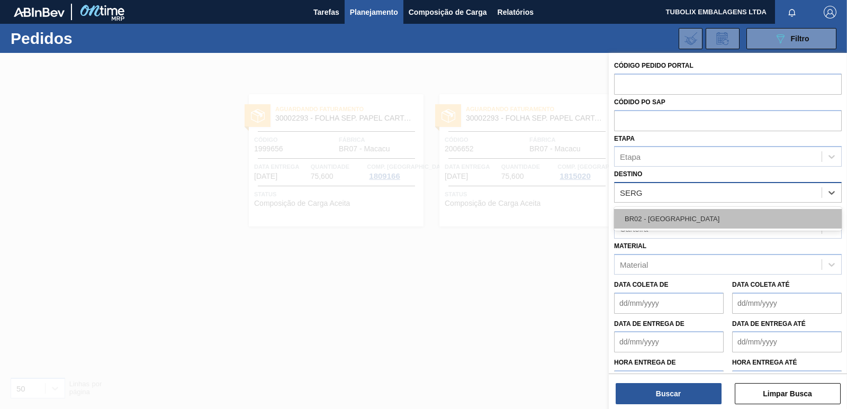
click at [656, 214] on div "BR02 - [GEOGRAPHIC_DATA]" at bounding box center [728, 219] width 228 height 20
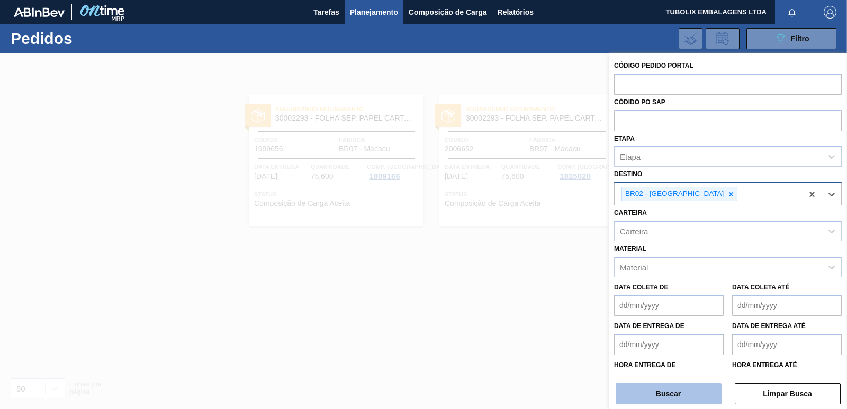
click at [680, 392] on button "Buscar" at bounding box center [669, 393] width 106 height 21
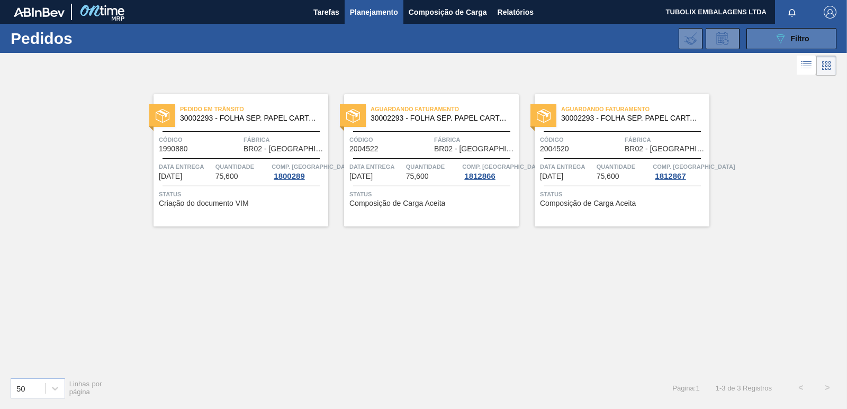
click at [798, 33] on div "089F7B8B-B2A5-4AFE-B5C0-19BA573D28AC Filtro" at bounding box center [791, 38] width 35 height 13
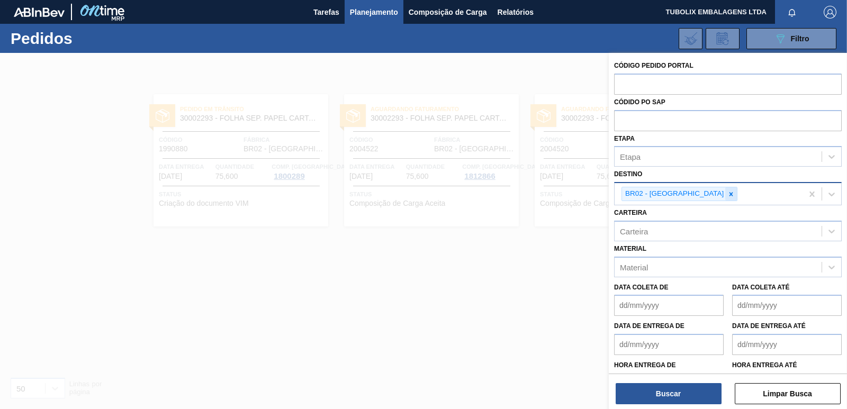
click at [727, 194] on icon at bounding box center [730, 194] width 7 height 7
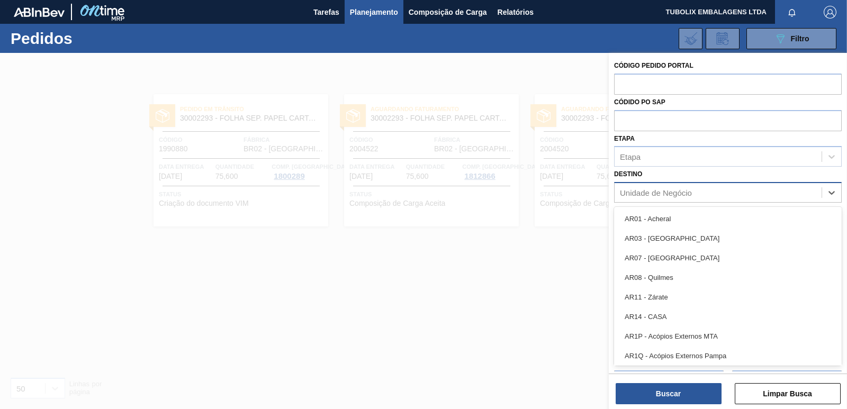
click at [684, 194] on div "Unidade de Negócio" at bounding box center [656, 192] width 72 height 9
type input "TERE"
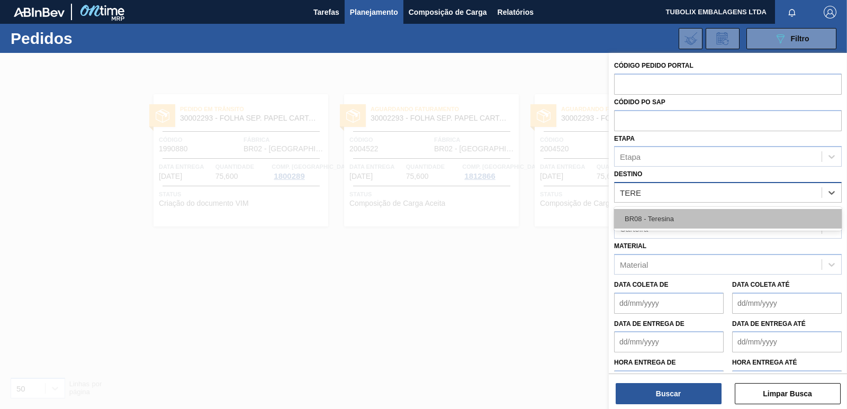
click at [674, 210] on div "BR08 - Teresina" at bounding box center [728, 219] width 228 height 20
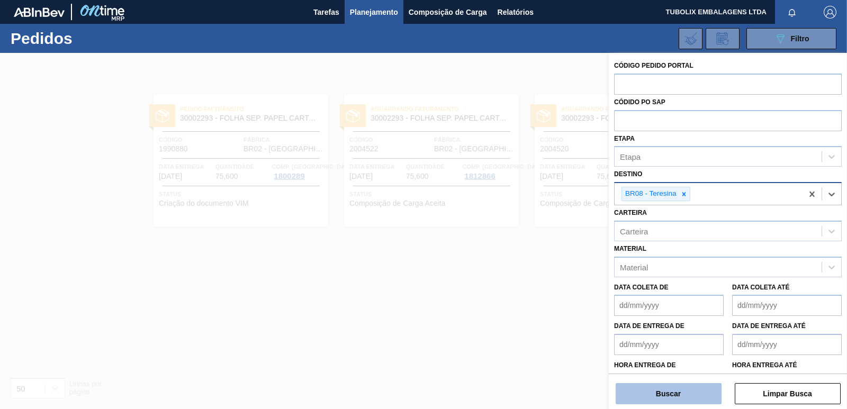
click at [701, 390] on button "Buscar" at bounding box center [669, 393] width 106 height 21
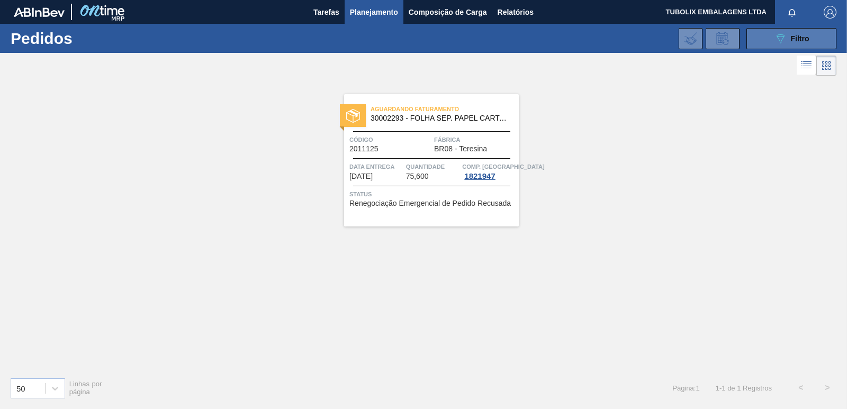
click at [769, 41] on button "089F7B8B-B2A5-4AFE-B5C0-19BA573D28AC Filtro" at bounding box center [791, 38] width 90 height 21
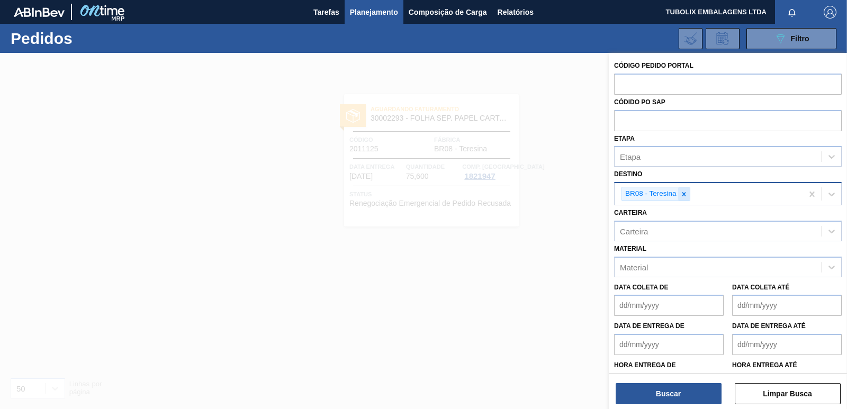
click at [687, 193] on div at bounding box center [684, 193] width 12 height 13
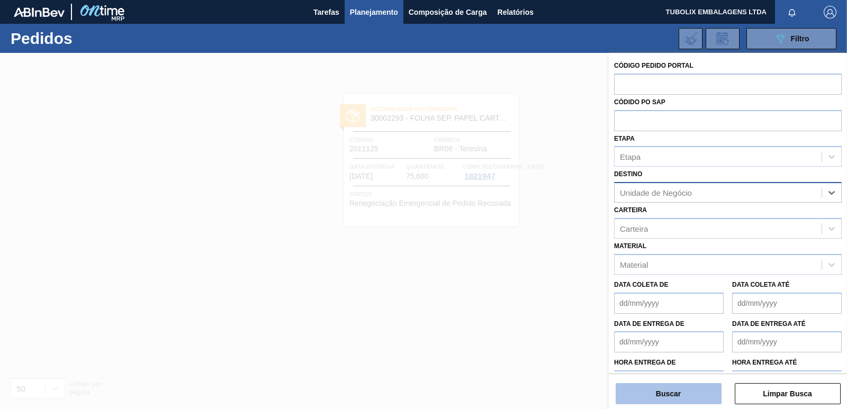
click at [657, 391] on button "Buscar" at bounding box center [669, 393] width 106 height 21
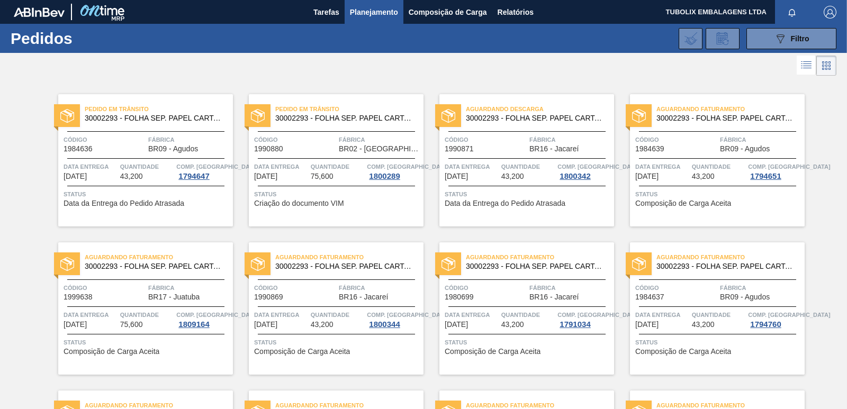
click at [521, 136] on span "Código" at bounding box center [486, 139] width 82 height 11
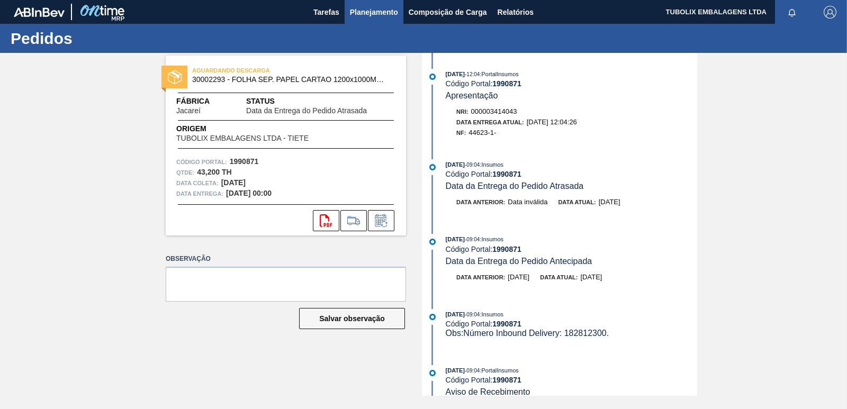
click at [360, 9] on span "Planejamento" at bounding box center [374, 12] width 48 height 13
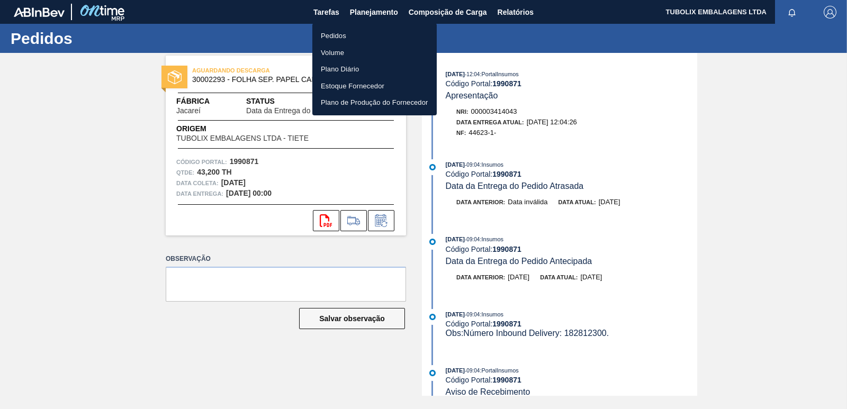
click at [333, 32] on li "Pedidos" at bounding box center [374, 36] width 124 height 17
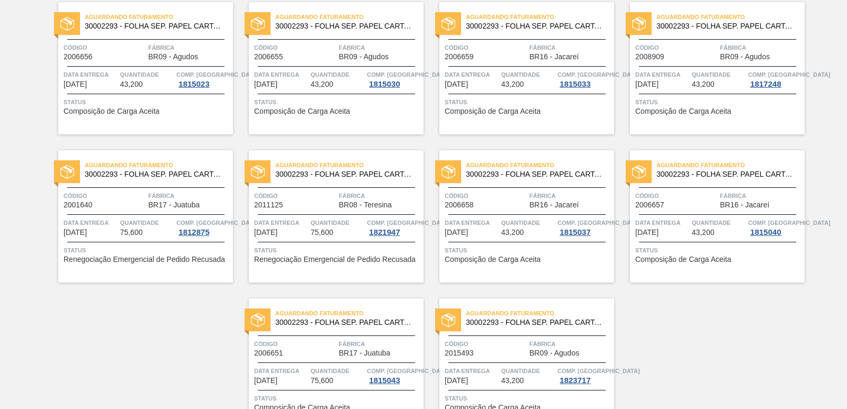
scroll to position [1635, 0]
